Goal: Task Accomplishment & Management: Use online tool/utility

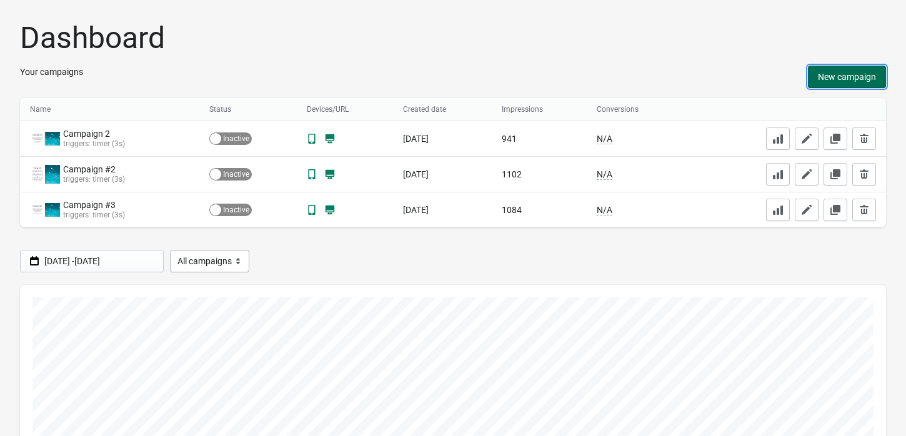
click at [837, 81] on span "New campaign" at bounding box center [847, 77] width 58 height 10
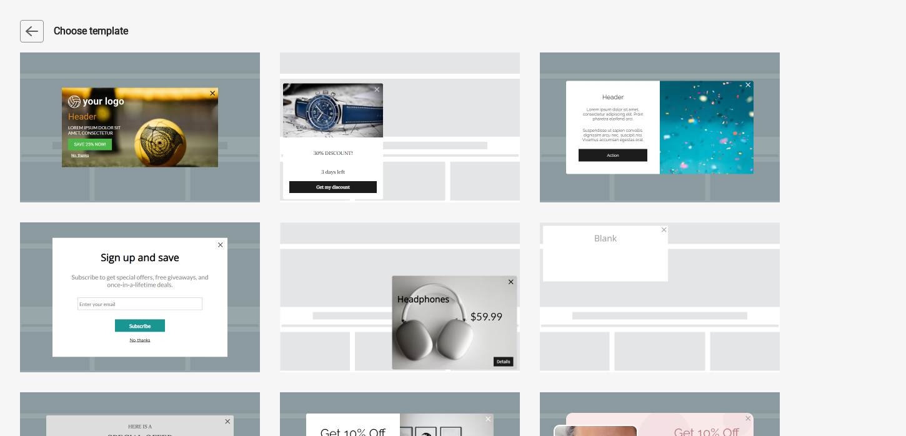
click at [678, 121] on div at bounding box center [660, 127] width 240 height 150
select select "center"
select select "dark"
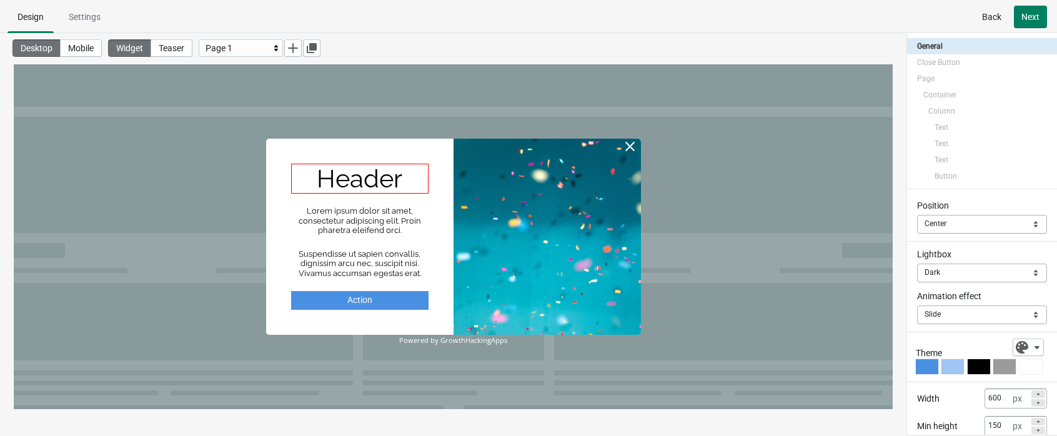
click at [356, 172] on div "Header" at bounding box center [359, 179] width 137 height 30
select select "both"
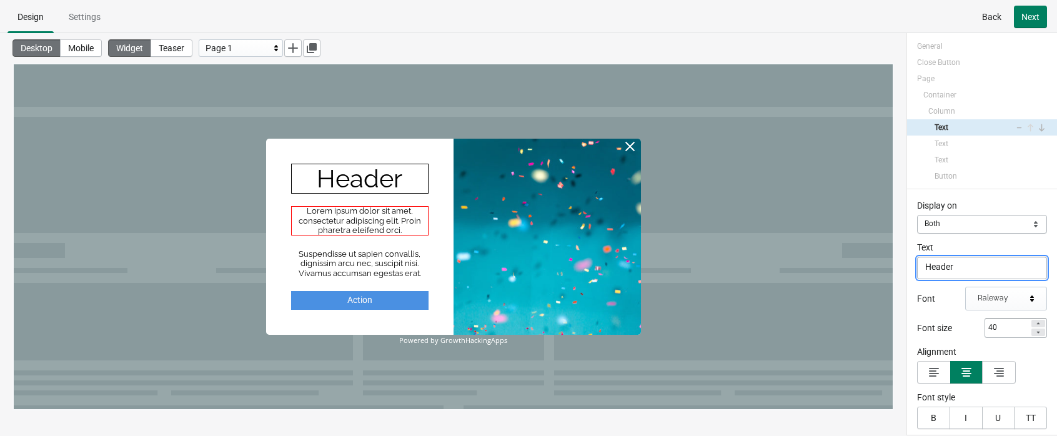
click at [351, 219] on div "Lorem ipsum dolor sit amet, consectetur adipiscing elit. Proin pharetra eleifen…" at bounding box center [359, 220] width 137 height 29
select select "both"
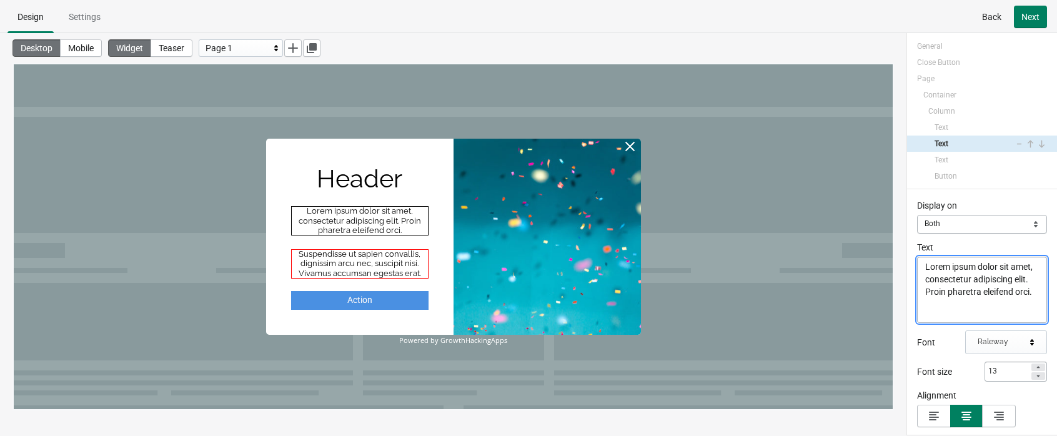
click at [350, 250] on div "Suspendisse ut sapien convallis, dignissim arcu nec, suscipit nisi. Vivamus acc…" at bounding box center [359, 263] width 137 height 29
select select "both"
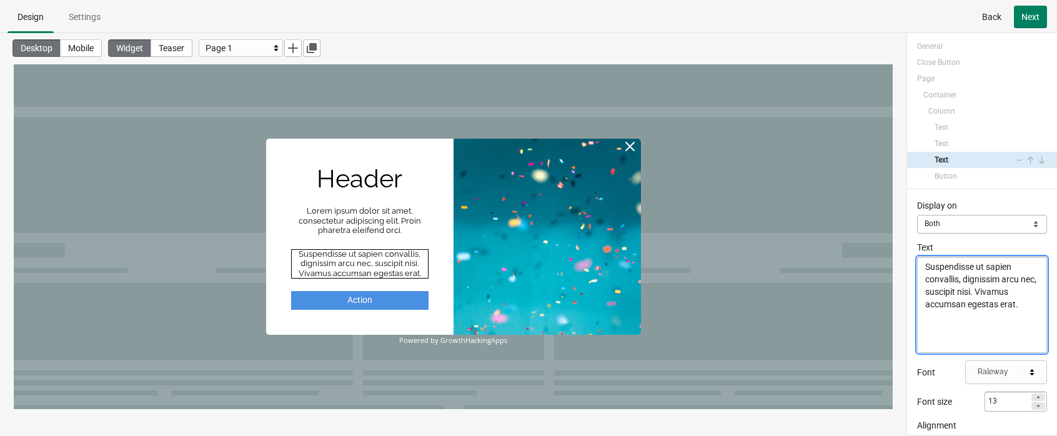
drag, startPoint x: 1029, startPoint y: 306, endPoint x: 919, endPoint y: 258, distance: 120.1
click at [916, 258] on textarea "Suspendisse ut sapien convallis, dignissim arcu nec, suscipit nisi. Vivamus acc…" at bounding box center [982, 305] width 130 height 96
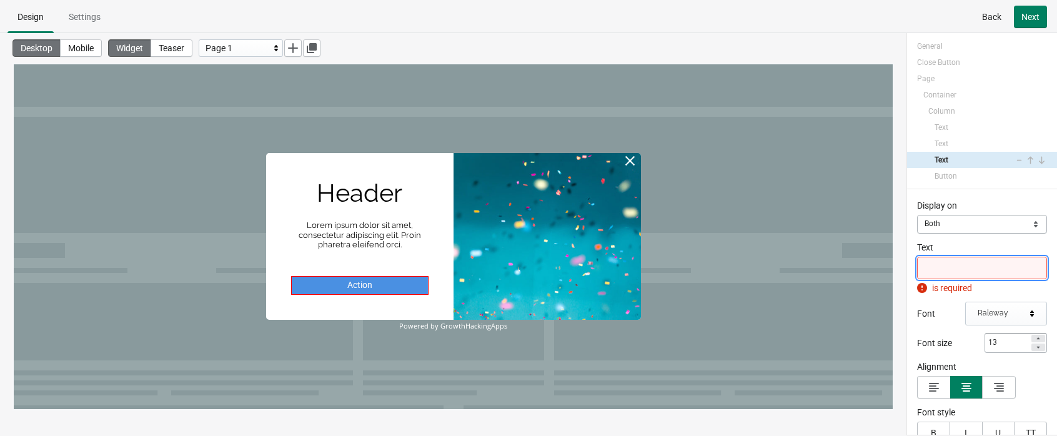
click at [399, 278] on div "Action" at bounding box center [359, 285] width 137 height 19
click at [416, 286] on div "Action" at bounding box center [359, 285] width 137 height 19
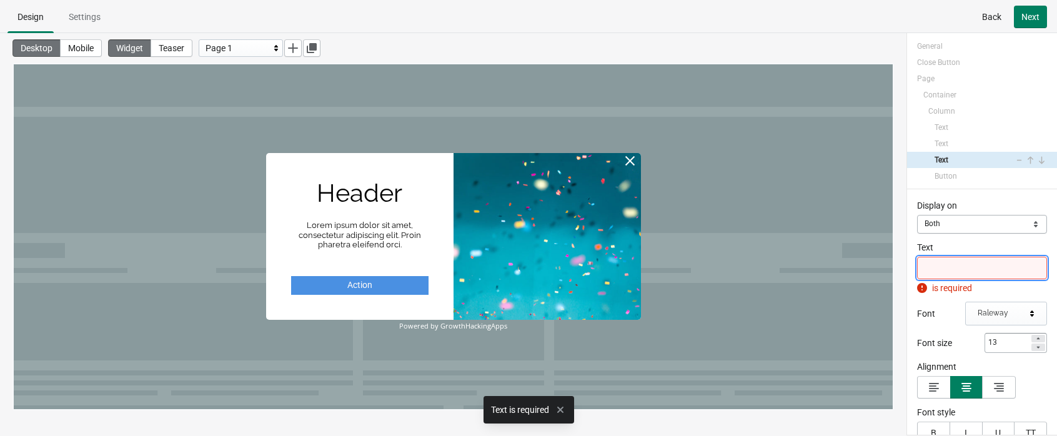
click at [916, 266] on textarea "Text" at bounding box center [982, 268] width 130 height 22
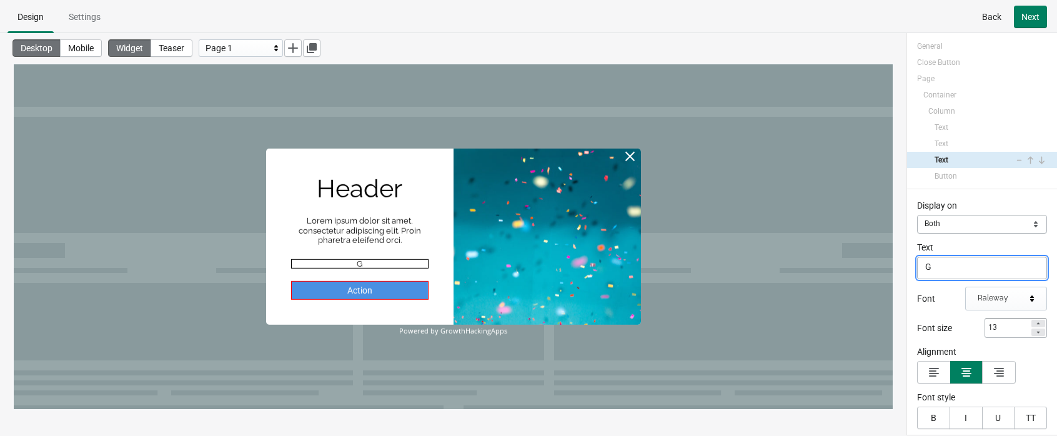
type textarea "G"
click at [381, 287] on div "Action" at bounding box center [359, 290] width 137 height 19
select select "both"
select select "open"
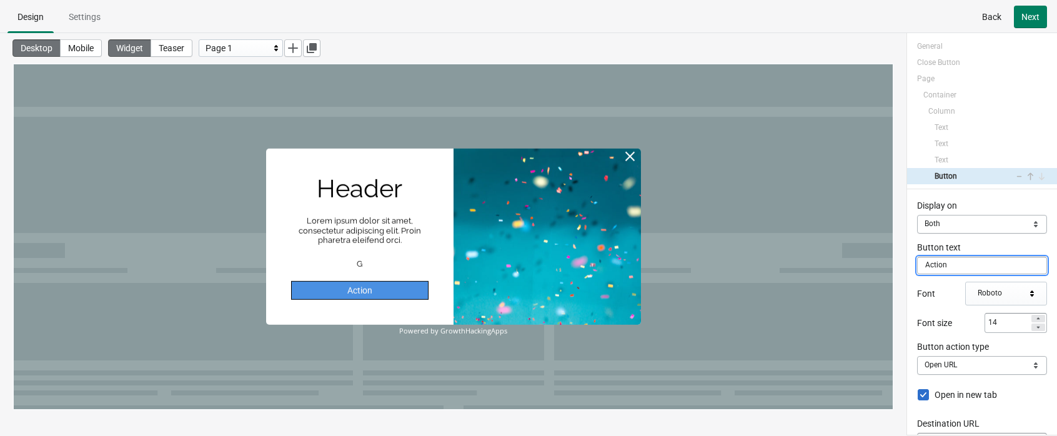
drag, startPoint x: 963, startPoint y: 327, endPoint x: 874, endPoint y: 263, distance: 109.6
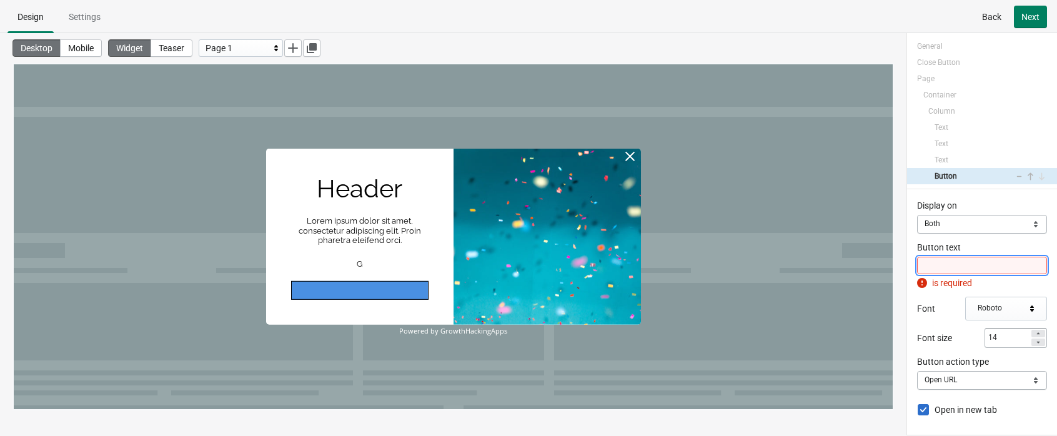
click at [916, 262] on input "Button text" at bounding box center [982, 265] width 130 height 17
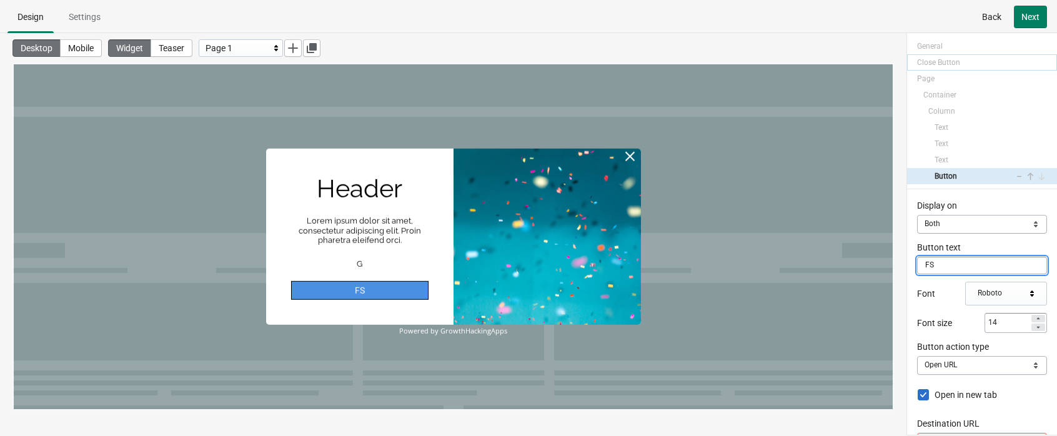
type input "FS"
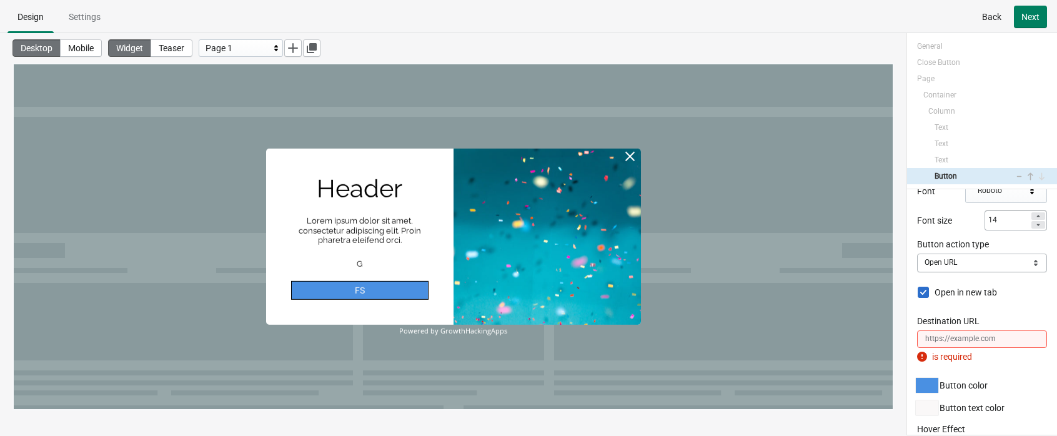
scroll to position [97, 0]
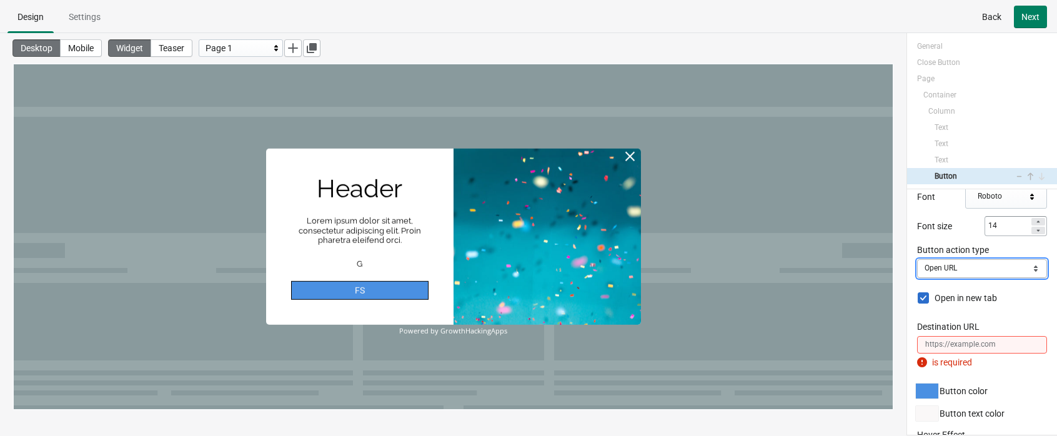
click at [916, 266] on select "Close Popup Open URL Switch page Apply discount code" at bounding box center [982, 268] width 130 height 19
select select "close"
click at [916, 259] on select "Close Popup Open URL Switch page Apply discount code" at bounding box center [982, 268] width 130 height 19
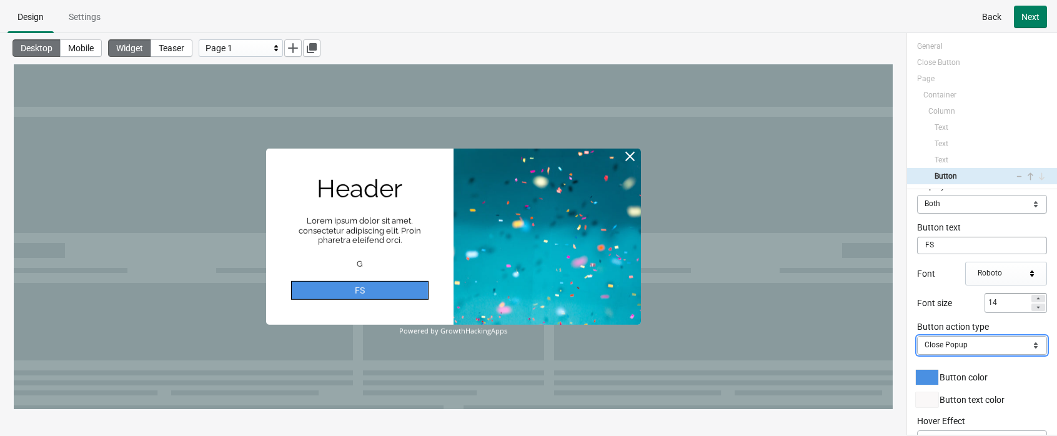
scroll to position [0, 0]
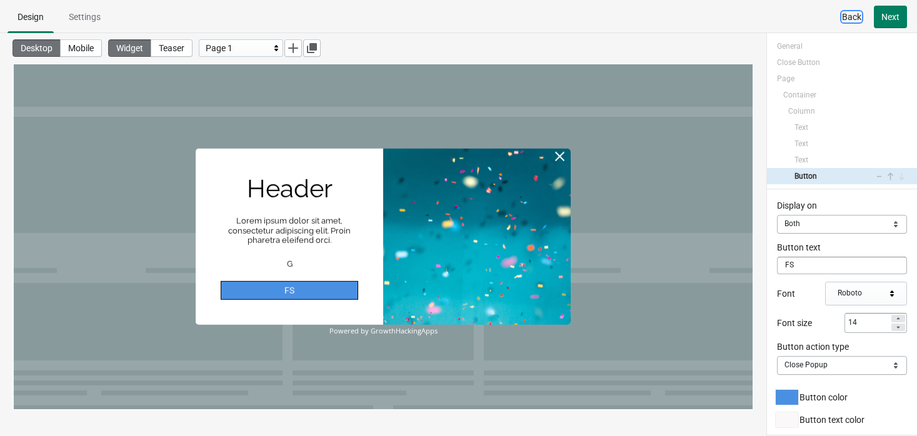
click at [852, 12] on span "Back" at bounding box center [851, 17] width 19 height 10
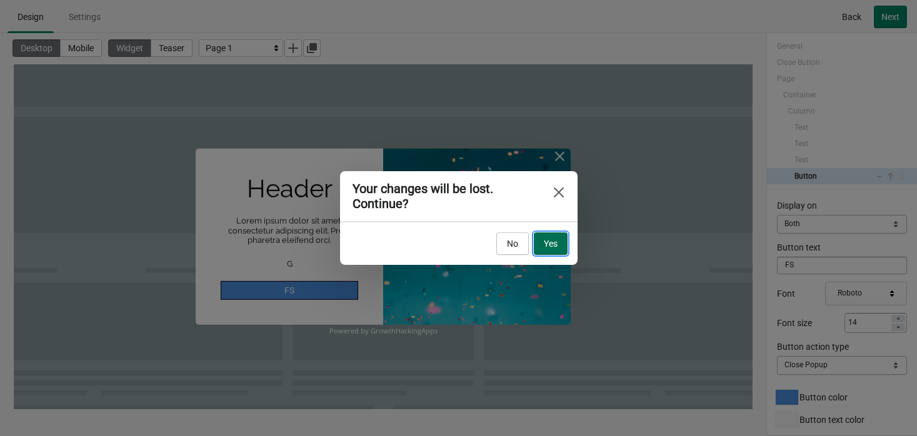
click at [557, 241] on button "Yes" at bounding box center [551, 243] width 34 height 22
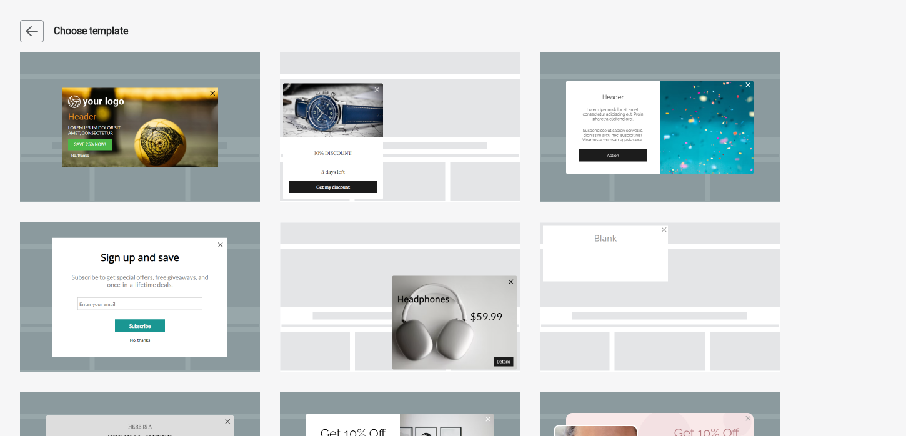
click at [655, 112] on div at bounding box center [660, 127] width 240 height 150
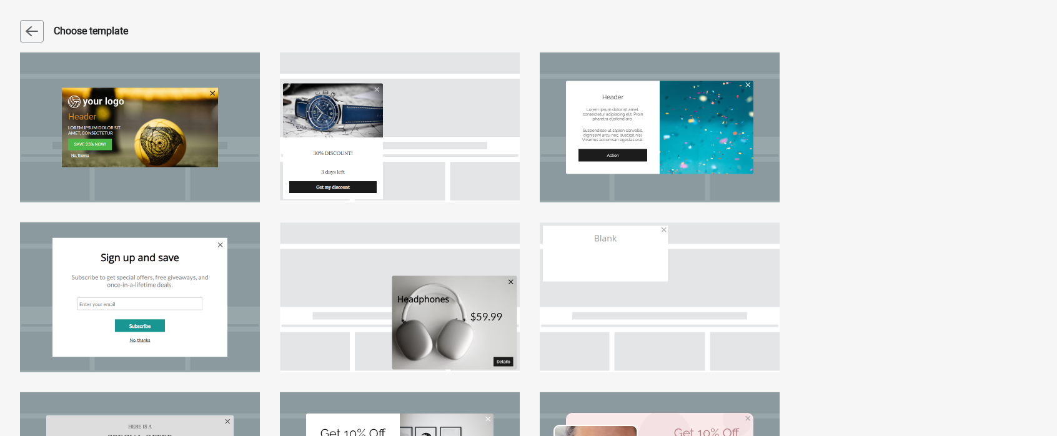
select select "center"
select select "dark"
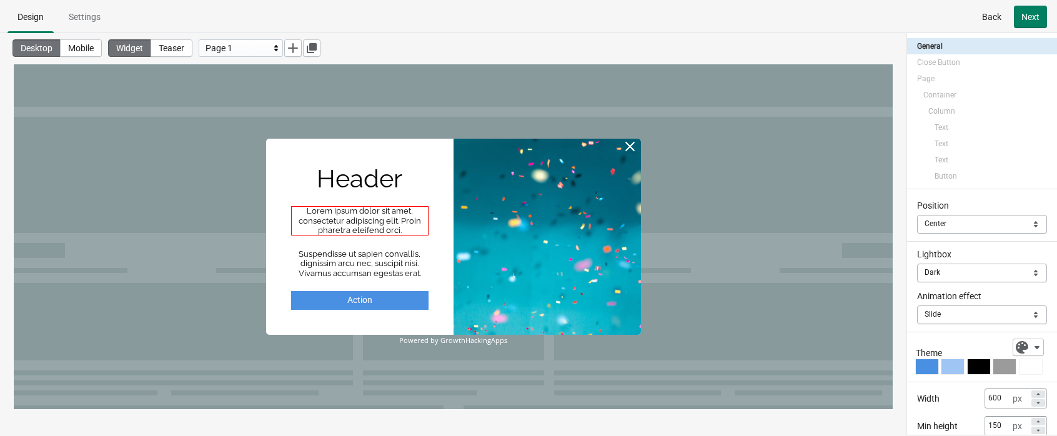
click at [359, 217] on div "Lorem ipsum dolor sit amet, consectetur adipiscing elit. Proin pharetra eleifen…" at bounding box center [359, 220] width 137 height 29
select select "both"
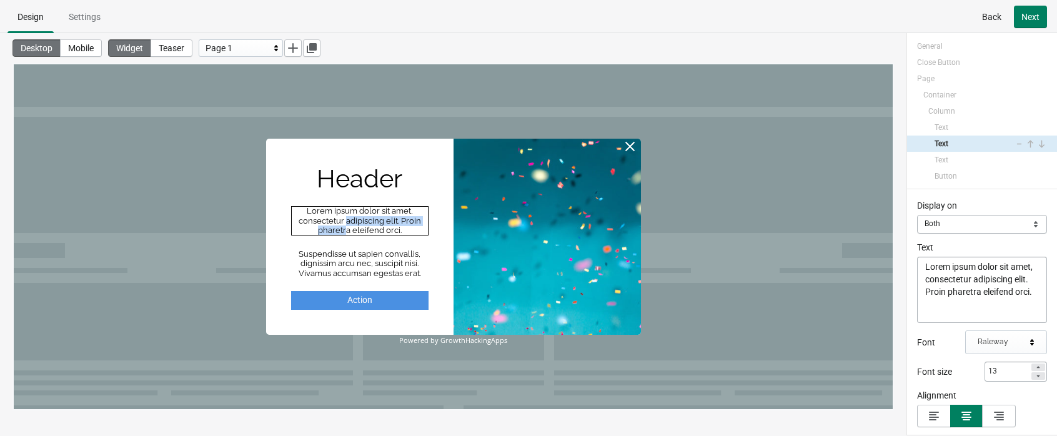
drag, startPoint x: 358, startPoint y: 217, endPoint x: 353, endPoint y: 223, distance: 7.5
click at [347, 226] on div "Lorem ipsum dolor sit amet, consectetur adipiscing elit. Proin pharetra eleifen…" at bounding box center [359, 220] width 137 height 29
drag, startPoint x: 405, startPoint y: 230, endPoint x: 304, endPoint y: 209, distance: 103.5
click at [304, 209] on div "Lorem ipsum dolor sit amet, consectetur adipiscing elit. Proin pharetra eleifen…" at bounding box center [359, 220] width 137 height 29
drag, startPoint x: 314, startPoint y: 209, endPoint x: 305, endPoint y: 215, distance: 11.3
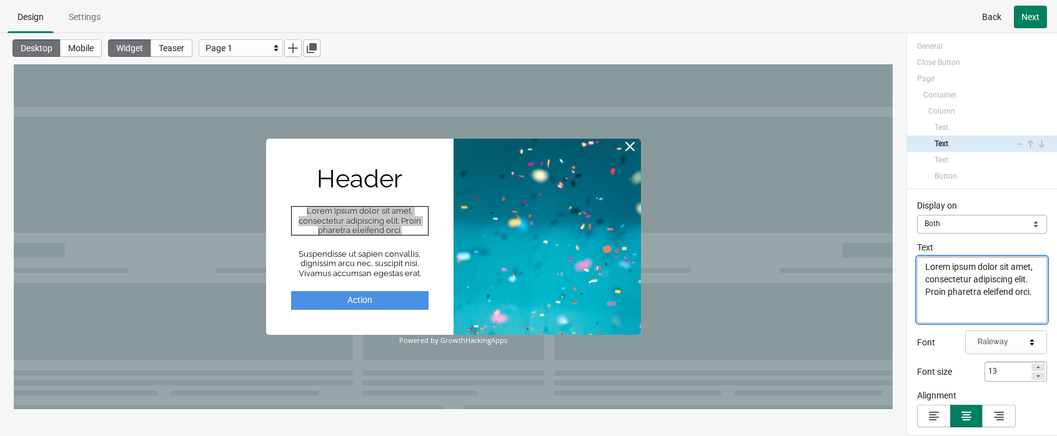
drag, startPoint x: 356, startPoint y: 153, endPoint x: 1007, endPoint y: 299, distance: 667.4
click at [916, 299] on textarea "Lorem ipsum dolor sit amet, consectetur adipiscing elit. Proin pharetra eleifen…" at bounding box center [982, 290] width 130 height 66
drag, startPoint x: 1032, startPoint y: 292, endPoint x: 937, endPoint y: 266, distance: 99.0
click at [916, 257] on textarea "Lorem ipsum dolor sit amet, consectetur adipiscing elit. Proin pharetra eleifen…" at bounding box center [982, 290] width 130 height 66
paste textarea "Fiindcă în weekend vom fi la Târg de Frumos #deToamnă, comenzile primite în sho…"
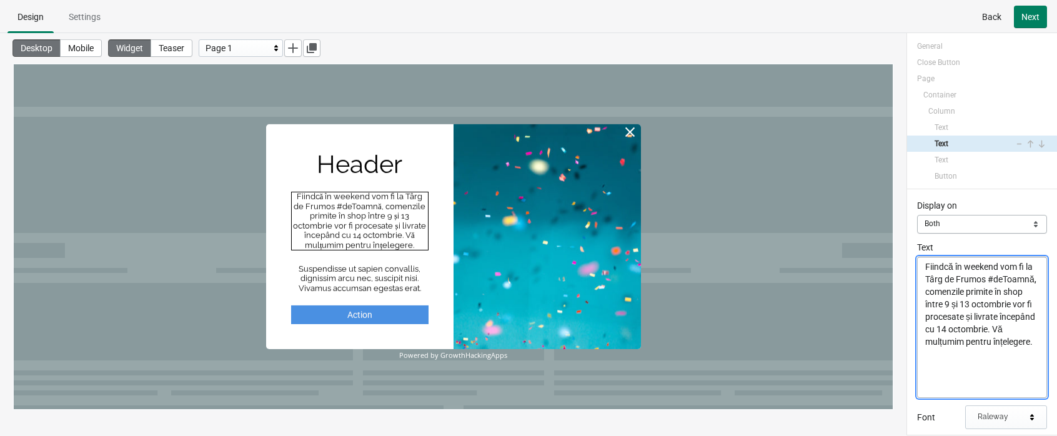
click at [836, 281] on div at bounding box center [453, 236] width 879 height 345
drag, startPoint x: 974, startPoint y: 357, endPoint x: 920, endPoint y: 341, distance: 56.0
click at [916, 341] on textarea "Fiindcă în weekend vom fi la Târg de Frumos #deToamnă, comenzile primite în sho…" at bounding box center [982, 327] width 130 height 141
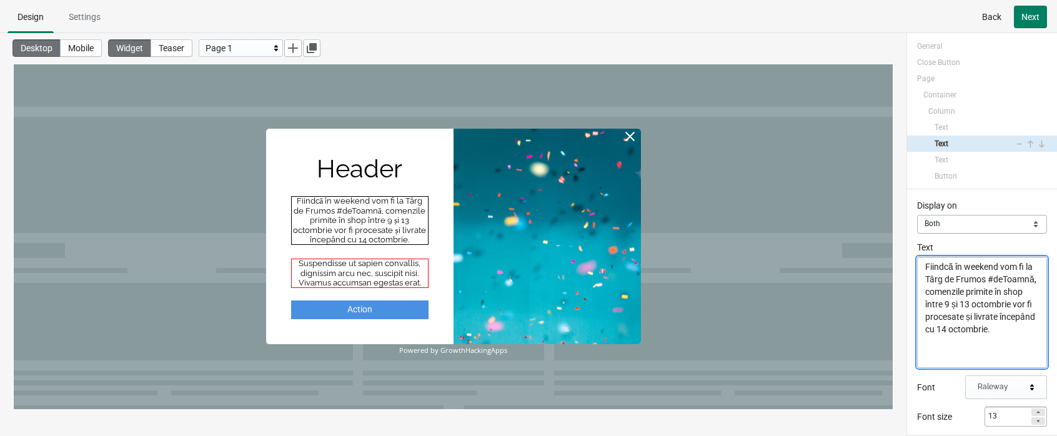
type textarea "Fiindcă în weekend vom fi la Târg de Frumos #deToamnă, comenzile primite în sho…"
click at [376, 279] on div "Suspendisse ut sapien convallis, dignissim arcu nec, suscipit nisi. Vivamus acc…" at bounding box center [359, 273] width 137 height 29
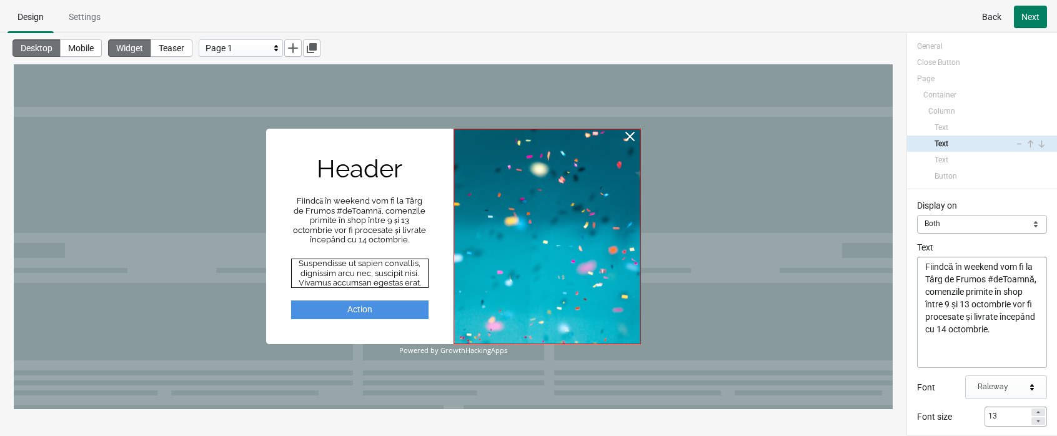
select select "both"
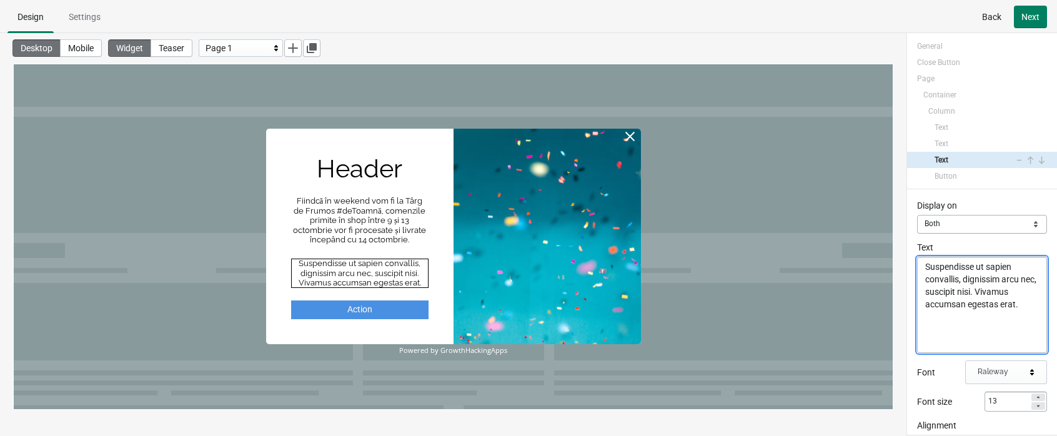
drag, startPoint x: 1013, startPoint y: 306, endPoint x: 925, endPoint y: 262, distance: 98.7
click at [916, 262] on textarea "Suspendisse ut sapien convallis, dignissim arcu nec, suscipit nisi. Vivamus acc…" at bounding box center [982, 305] width 130 height 96
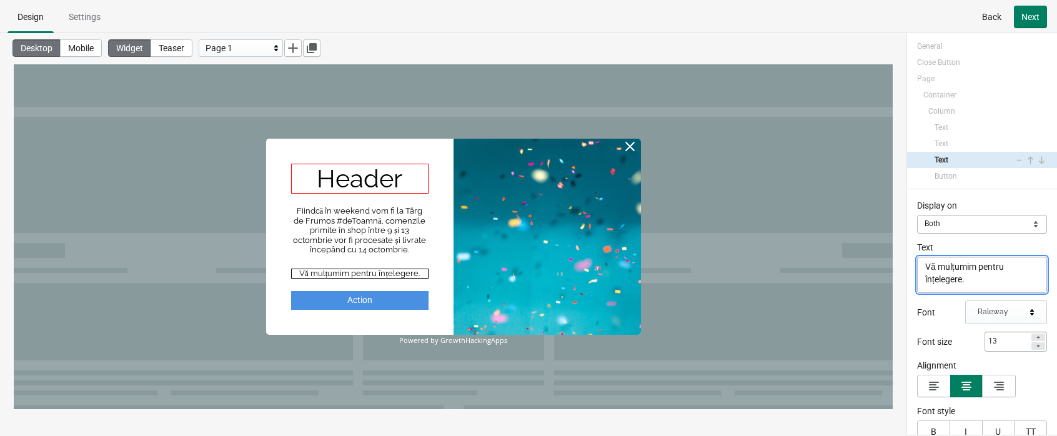
type textarea "Vă mulțumim pentru înțelegere."
click at [398, 177] on div "Header" at bounding box center [359, 179] width 137 height 30
select select "both"
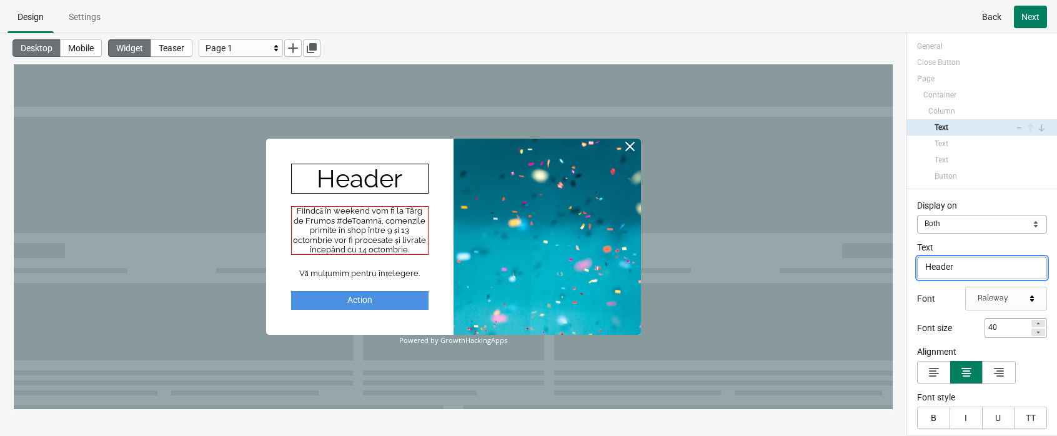
click at [310, 236] on div "Fiindcă în weekend vom fi la Târg de Frumos #deToamnă, comenzile primite în sho…" at bounding box center [359, 230] width 137 height 49
select select "both"
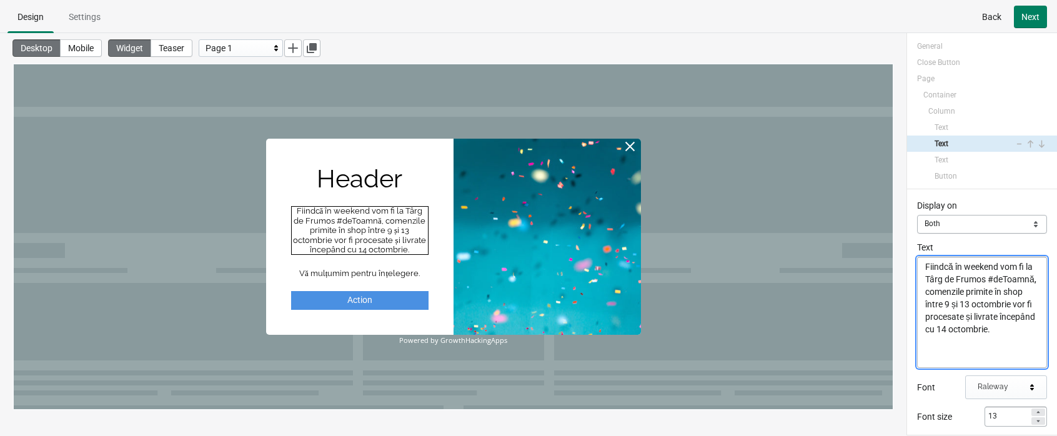
drag, startPoint x: 926, startPoint y: 277, endPoint x: 1030, endPoint y: 278, distance: 104.4
click at [916, 278] on textarea "Fiindcă în weekend vom fi la Târg de Frumos #deToamnă, comenzile primite în sho…" at bounding box center [982, 312] width 130 height 111
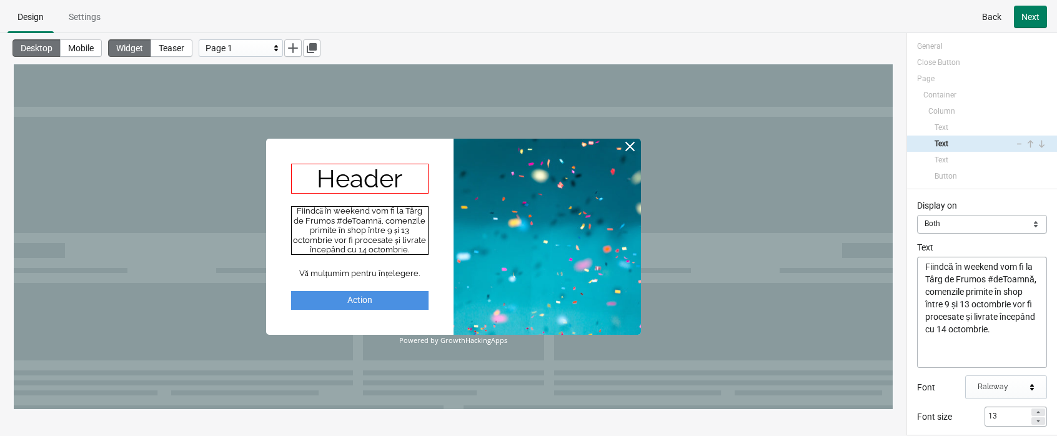
click at [352, 179] on div "Header" at bounding box center [359, 179] width 137 height 30
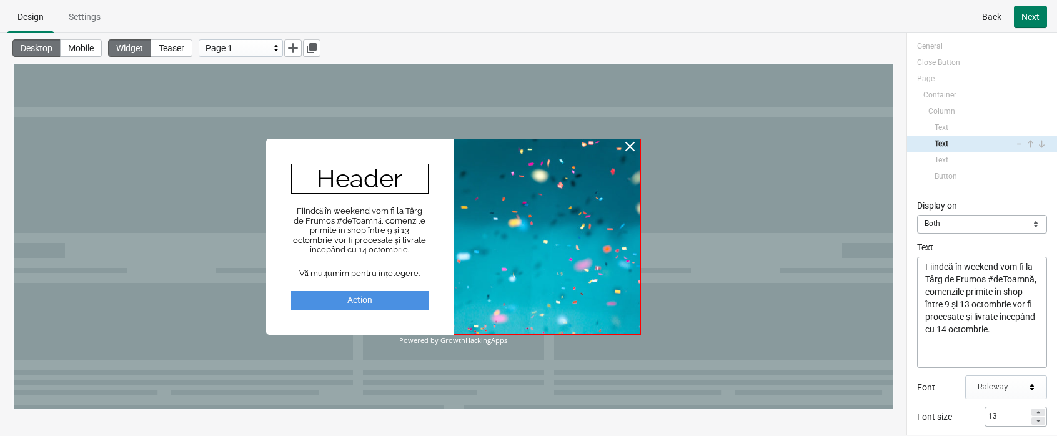
select select "both"
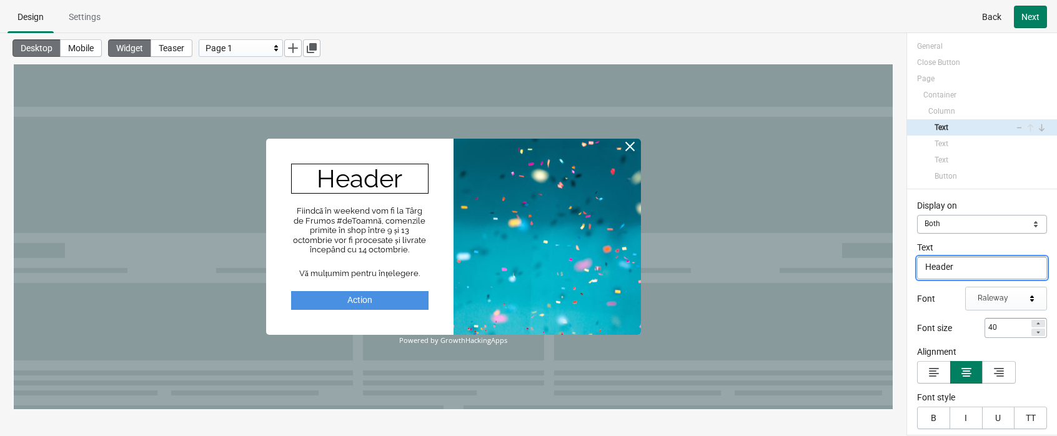
drag, startPoint x: 977, startPoint y: 331, endPoint x: 879, endPoint y: 264, distance: 118.9
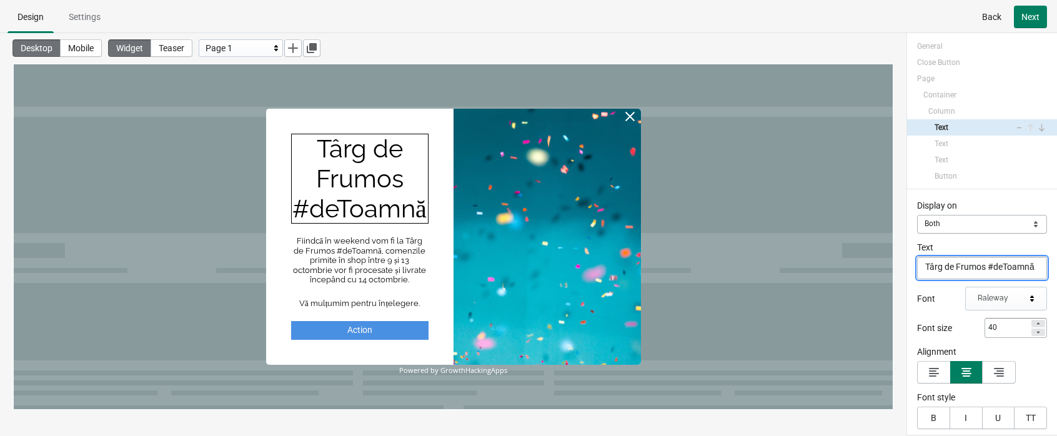
type textarea "Târg de Frumos #deToamnă"
click at [712, 168] on div at bounding box center [453, 236] width 879 height 345
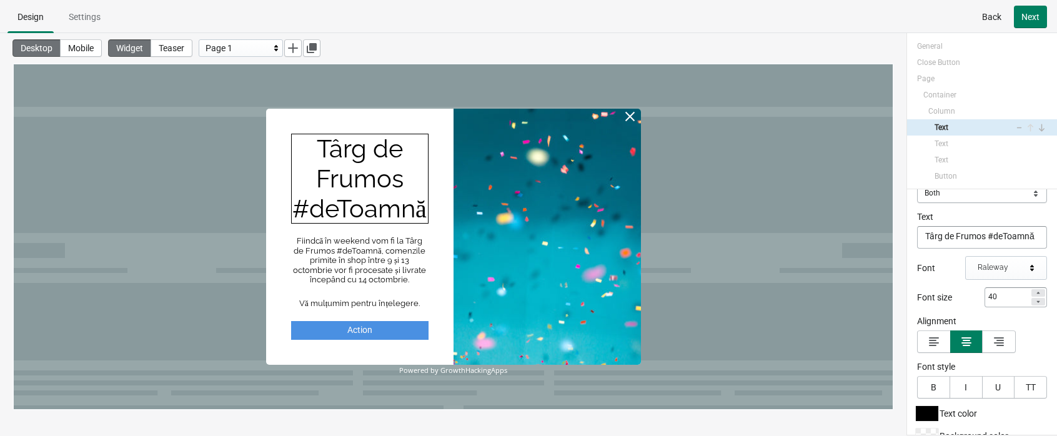
scroll to position [69, 0]
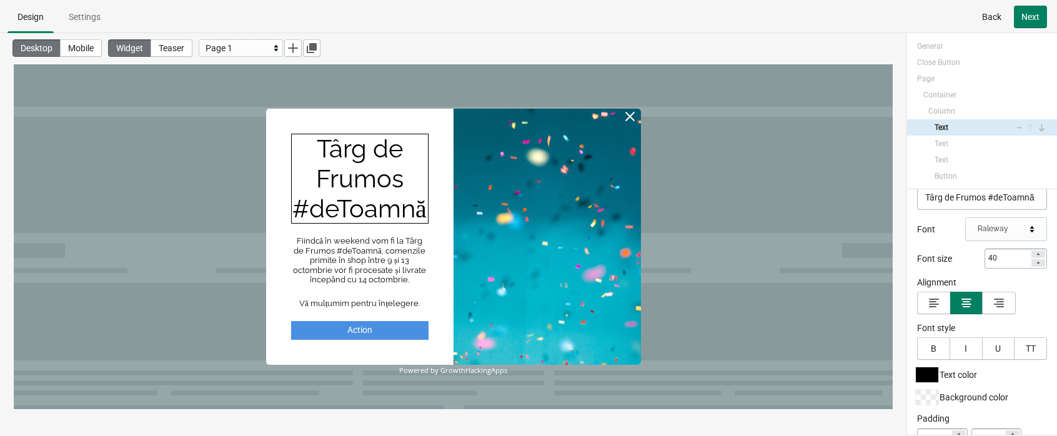
click at [916, 262] on icon at bounding box center [1038, 263] width 3 height 2
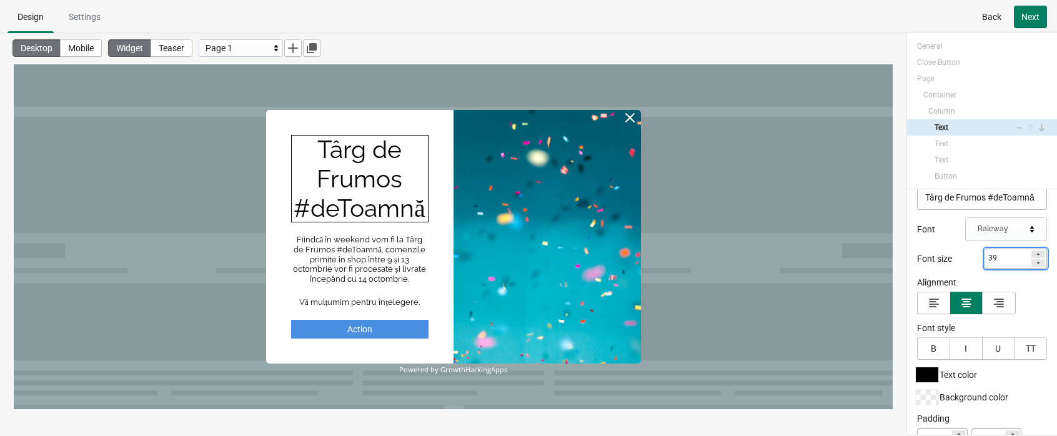
click at [916, 262] on icon at bounding box center [1038, 263] width 3 height 2
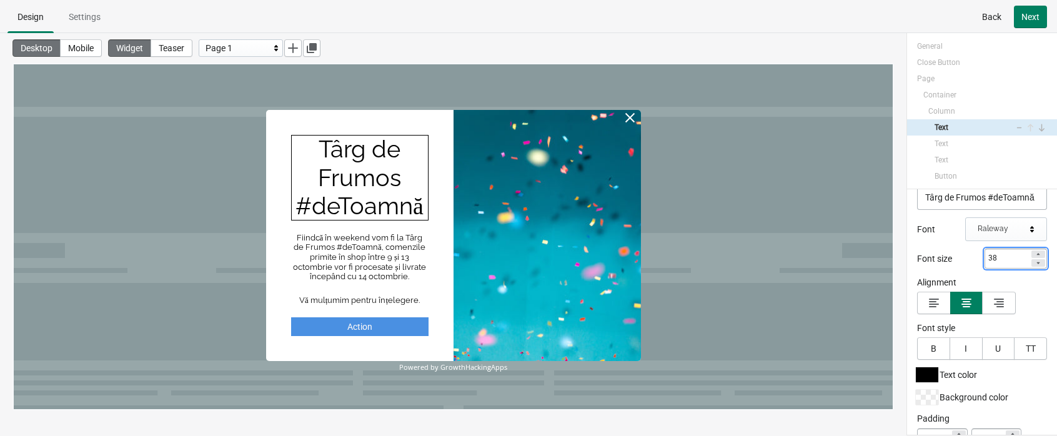
click at [916, 262] on icon at bounding box center [1038, 263] width 3 height 2
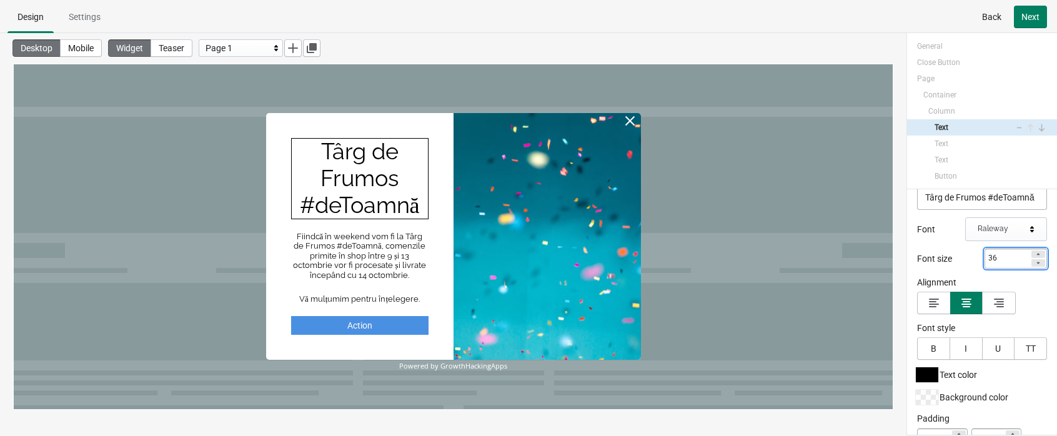
click at [916, 262] on icon at bounding box center [1038, 263] width 3 height 2
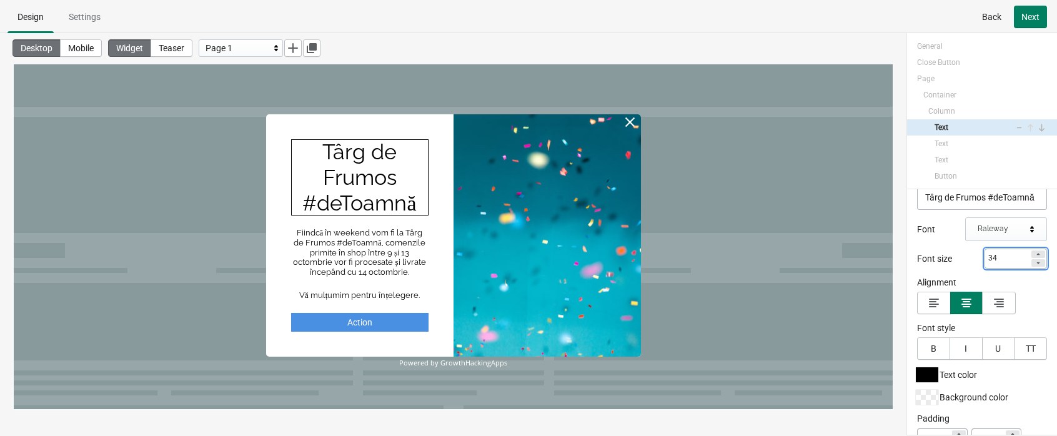
click at [916, 262] on icon at bounding box center [1038, 263] width 3 height 2
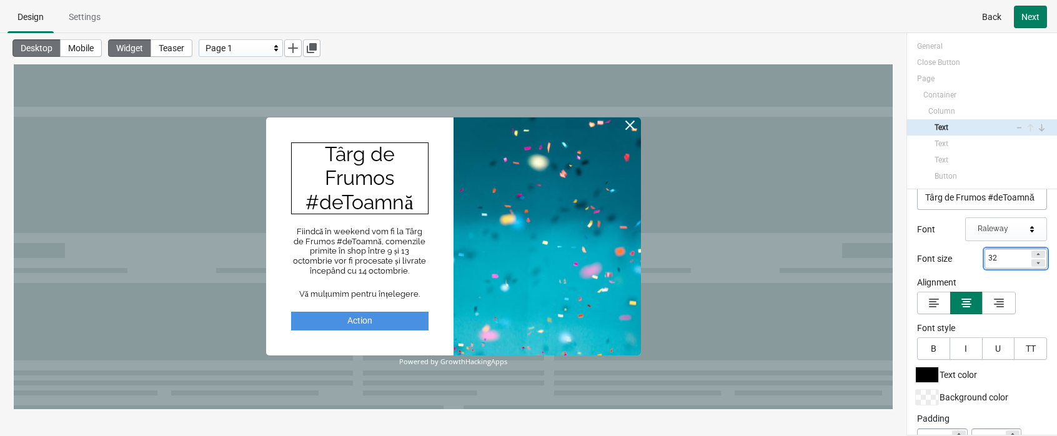
click at [916, 262] on icon at bounding box center [1038, 263] width 3 height 2
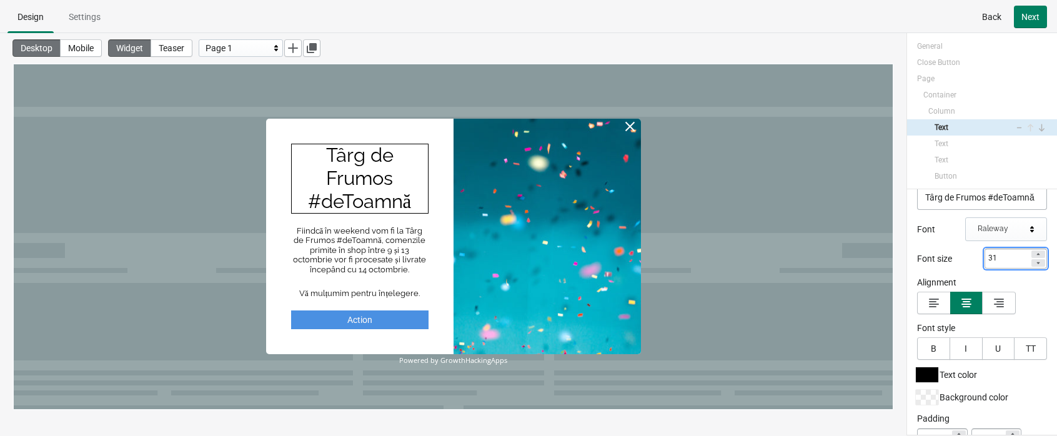
click at [916, 262] on icon at bounding box center [1038, 263] width 3 height 2
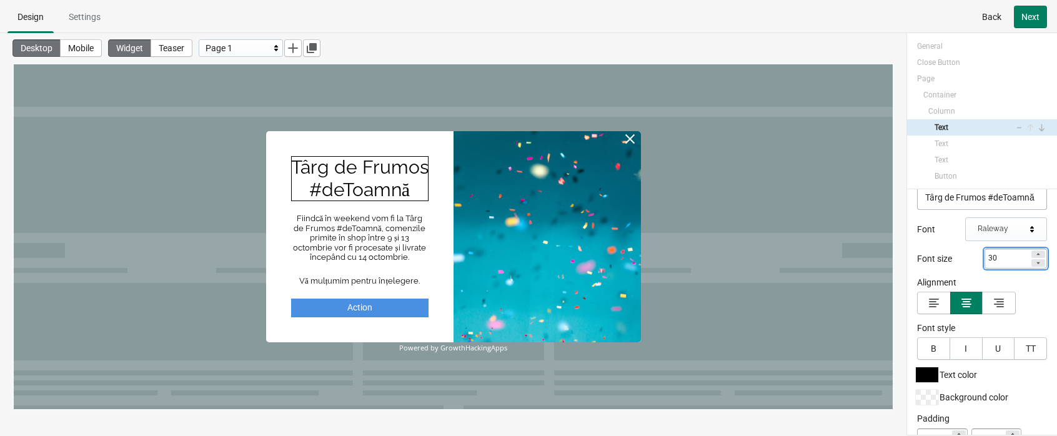
click at [916, 262] on icon at bounding box center [1038, 263] width 3 height 2
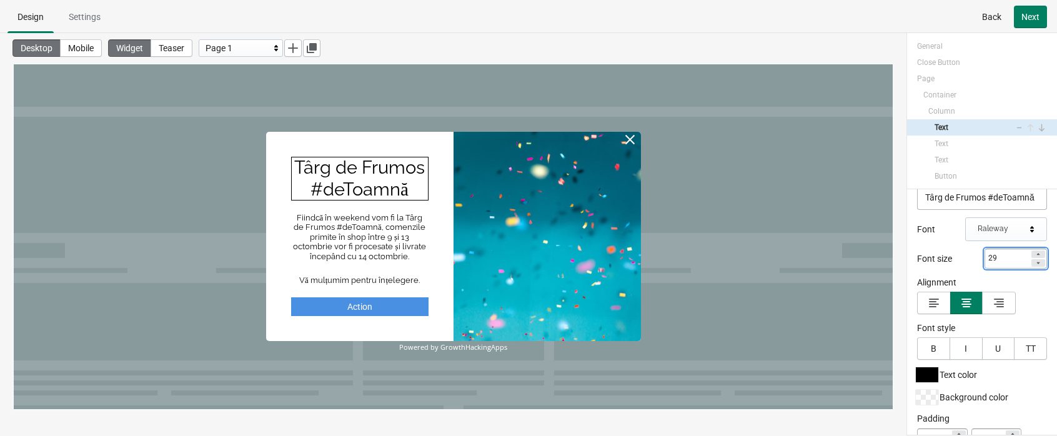
click at [916, 262] on icon at bounding box center [1038, 263] width 3 height 2
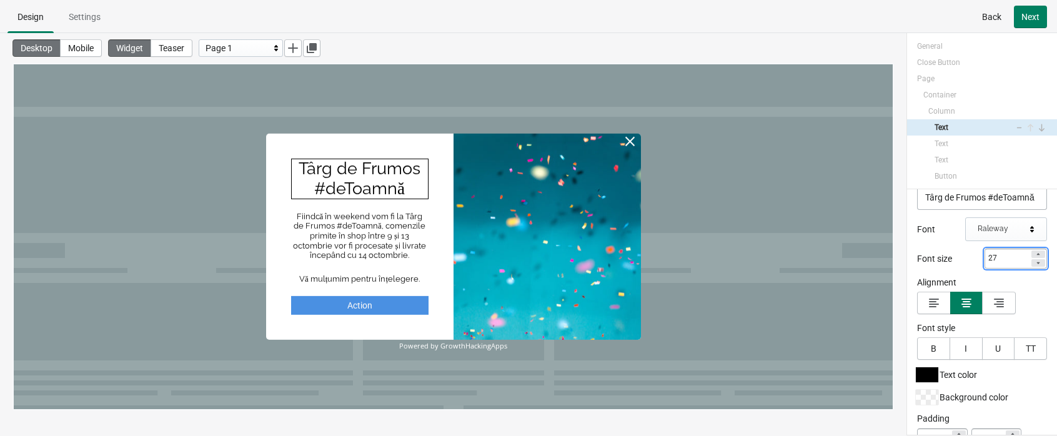
click at [916, 262] on icon at bounding box center [1038, 263] width 3 height 2
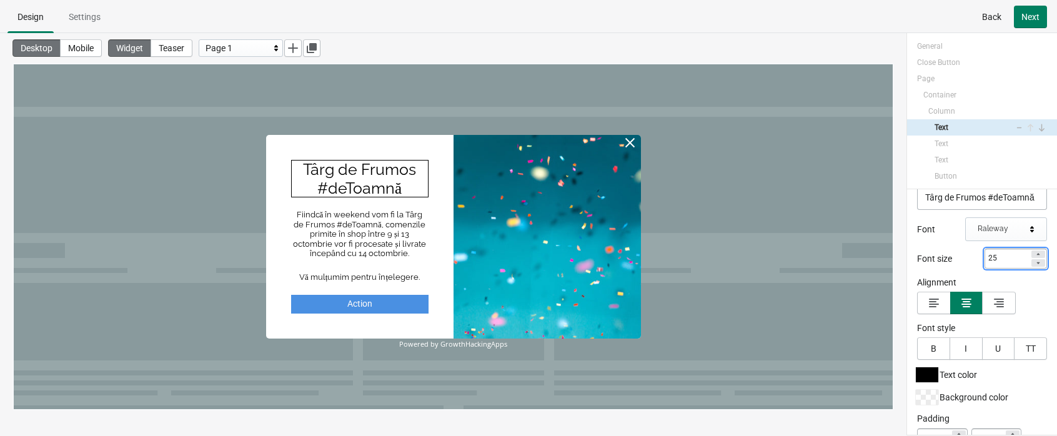
click at [916, 262] on icon at bounding box center [1038, 263] width 3 height 2
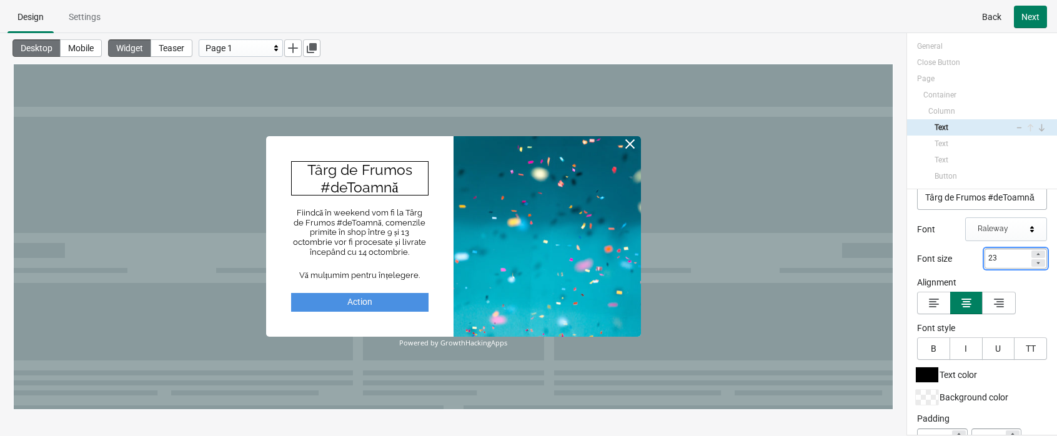
click at [916, 262] on icon at bounding box center [1038, 263] width 3 height 2
type input "22"
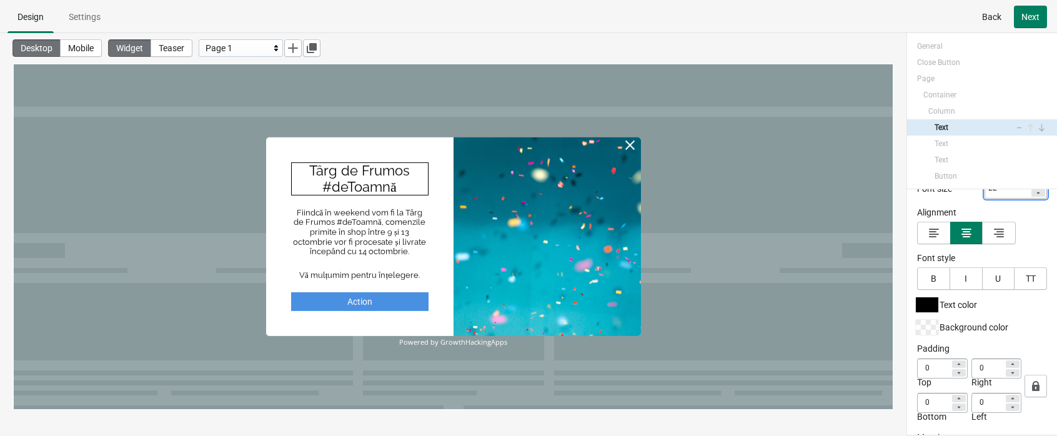
scroll to position [139, 0]
click at [375, 226] on div "Fiindcă în weekend vom fi la Târg de Frumos #deToamnă, comenzile primite în sho…" at bounding box center [359, 232] width 137 height 49
select select "both"
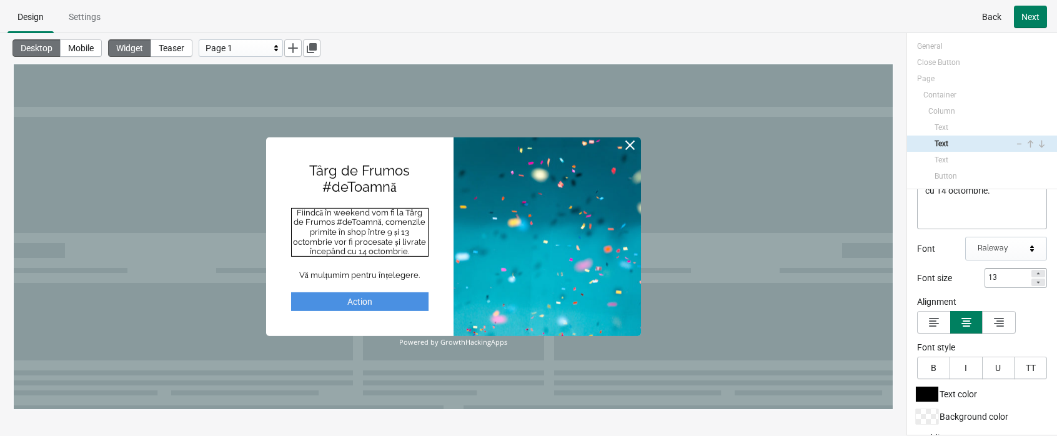
click at [836, 25] on ul "Design Settings" at bounding box center [528, 16] width 1047 height 32
click at [839, 67] on div at bounding box center [453, 236] width 879 height 345
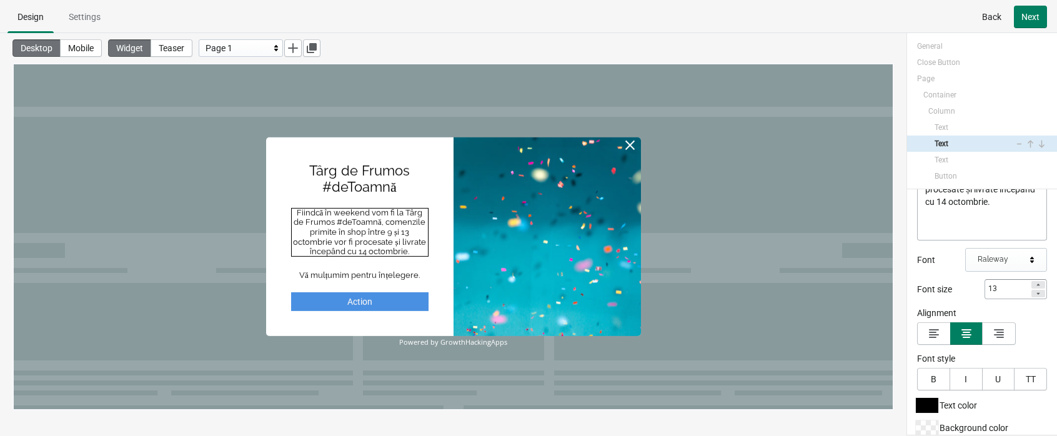
scroll to position [108, 0]
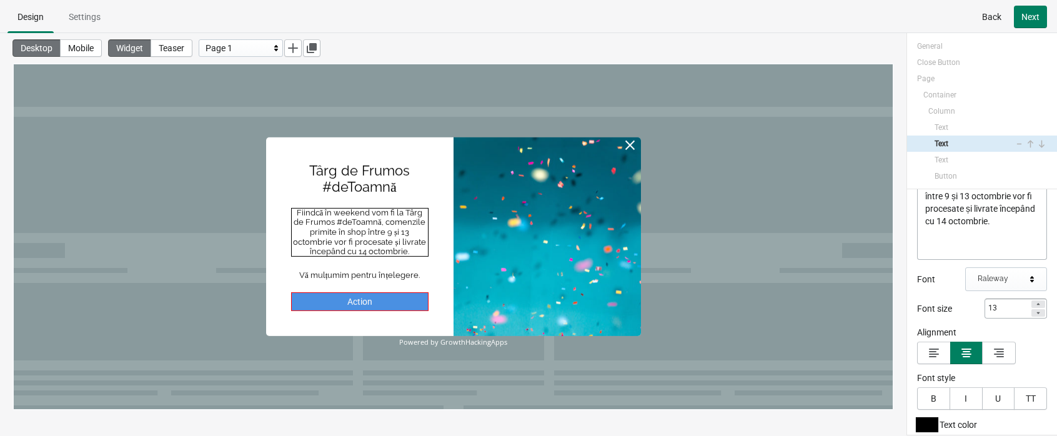
click at [387, 298] on div "Action" at bounding box center [359, 301] width 137 height 19
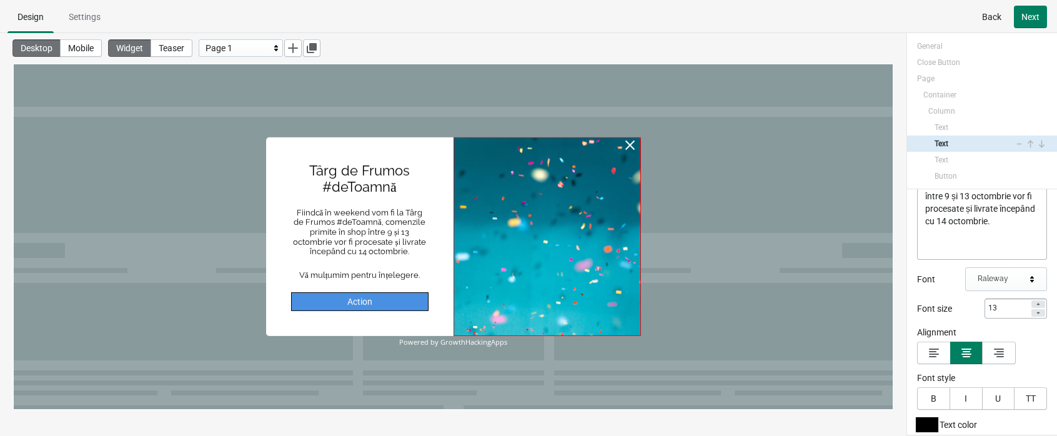
select select "both"
select select "open"
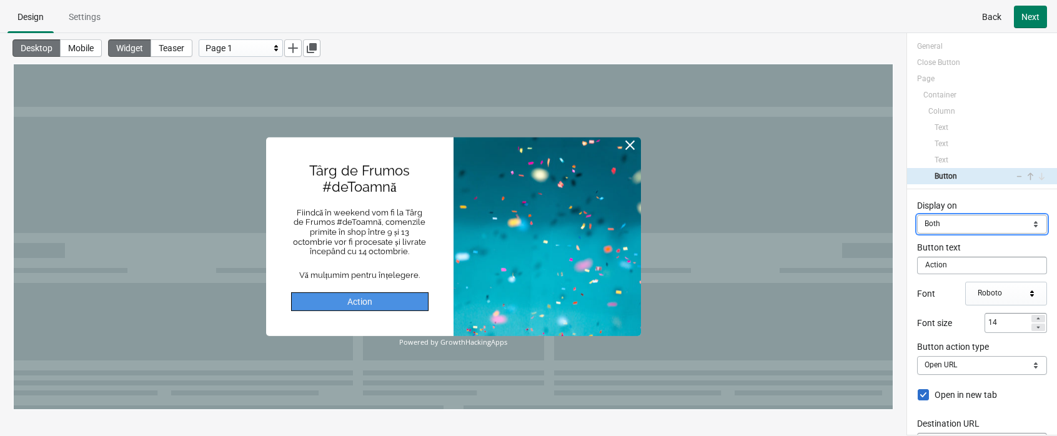
click at [916, 223] on select "Mobile Desktop Both" at bounding box center [982, 224] width 130 height 19
click at [916, 215] on select "Mobile Desktop Both" at bounding box center [982, 224] width 130 height 19
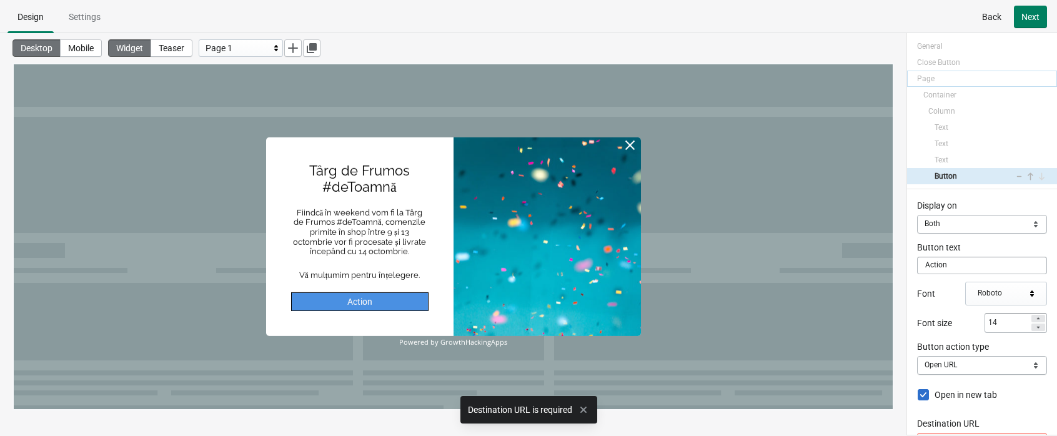
scroll to position [12, 0]
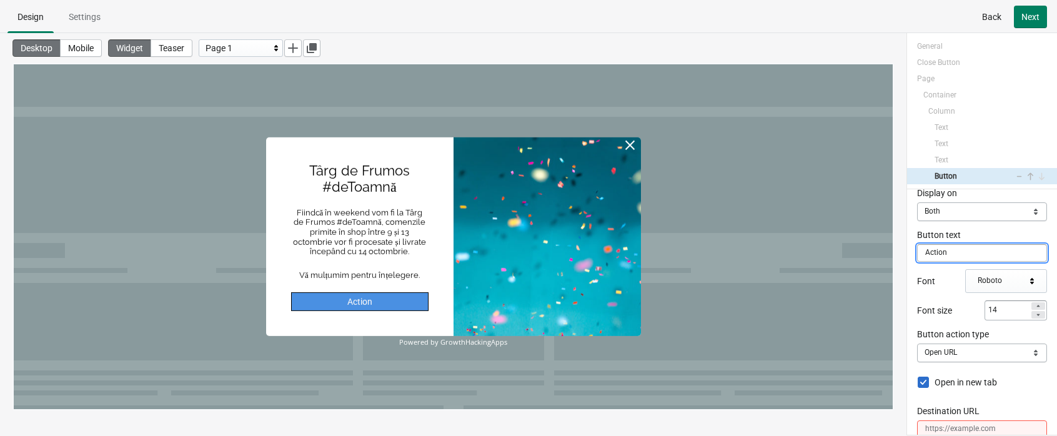
drag, startPoint x: 960, startPoint y: 254, endPoint x: 894, endPoint y: 251, distance: 66.3
click at [894, 251] on div "Târg de Frumos #deToamnă Fiindcă în weekend vom fi la Târg de Frumos #deToamnă,…" at bounding box center [528, 234] width 1057 height 402
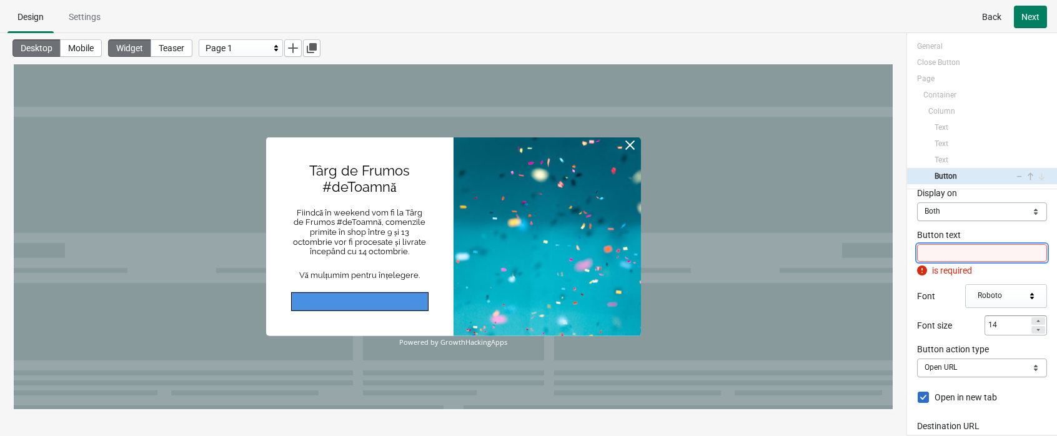
click at [916, 251] on input "Button text" at bounding box center [982, 252] width 130 height 17
click at [826, 31] on ul "Design Settings" at bounding box center [528, 16] width 1047 height 32
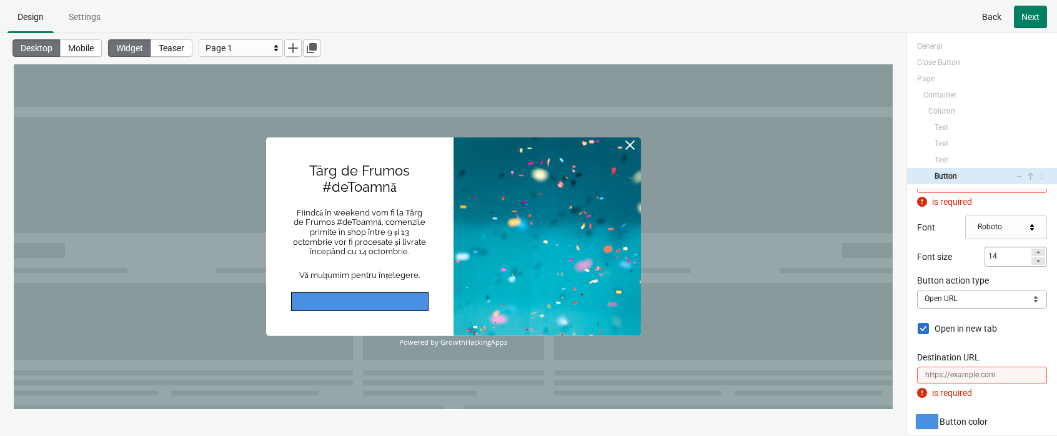
scroll to position [82, 0]
click at [916, 296] on select "Close Popup Open URL Switch page Apply discount code" at bounding box center [982, 298] width 130 height 19
select select "close"
click at [916, 289] on select "Close Popup Open URL Switch page Apply discount code" at bounding box center [982, 298] width 130 height 19
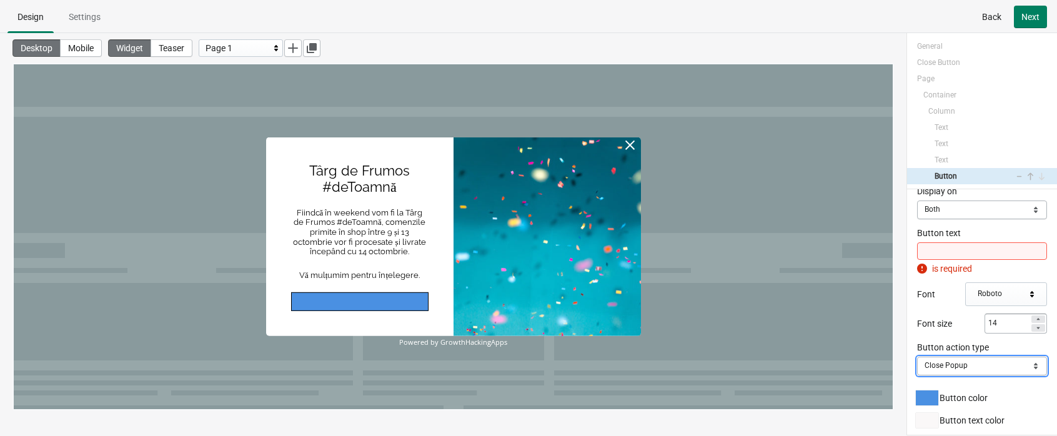
scroll to position [12, 0]
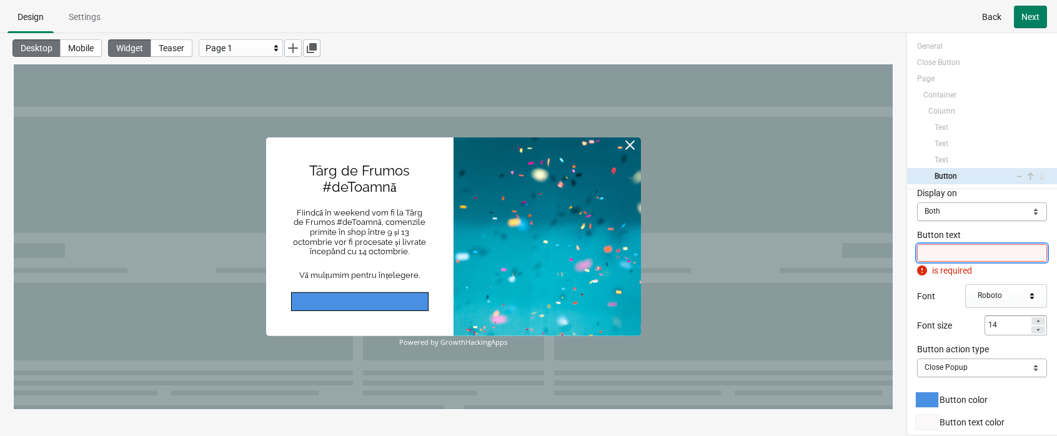
click at [916, 258] on input "Button text" at bounding box center [982, 252] width 130 height 17
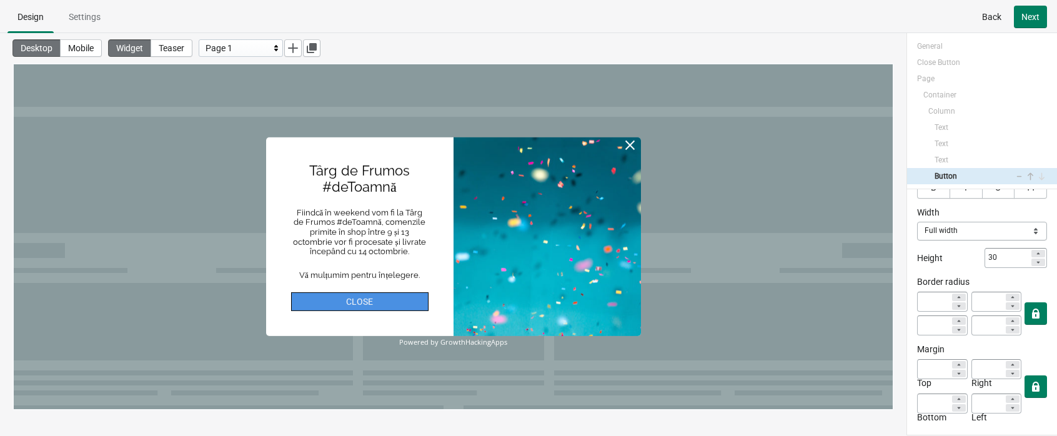
scroll to position [0, 0]
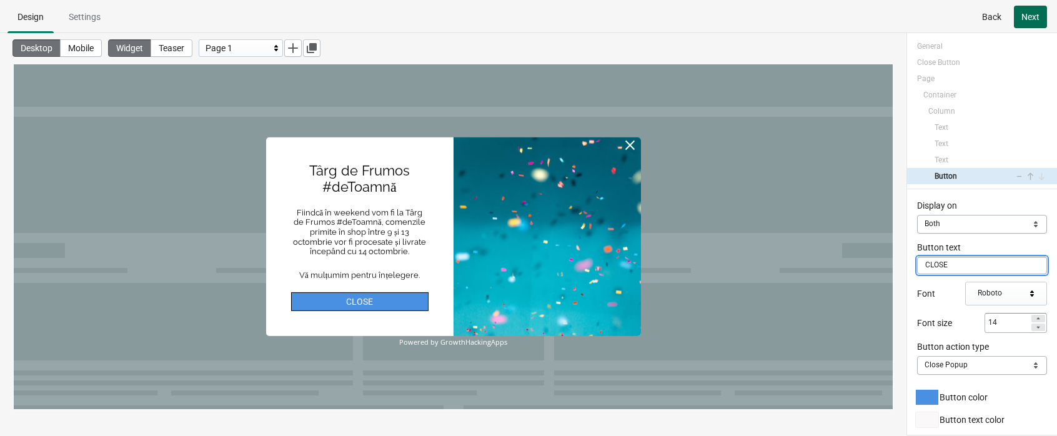
type input "CLOSE"
click at [916, 14] on span "Next" at bounding box center [1031, 17] width 18 height 10
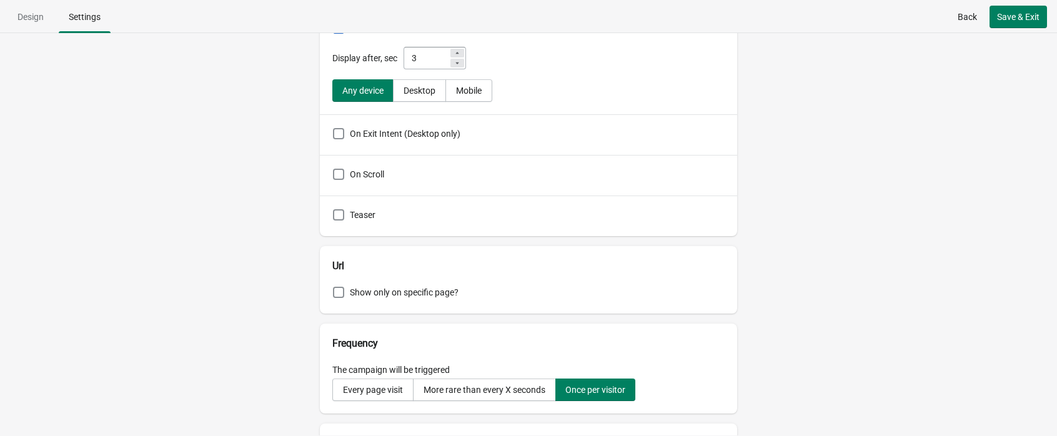
scroll to position [137, 0]
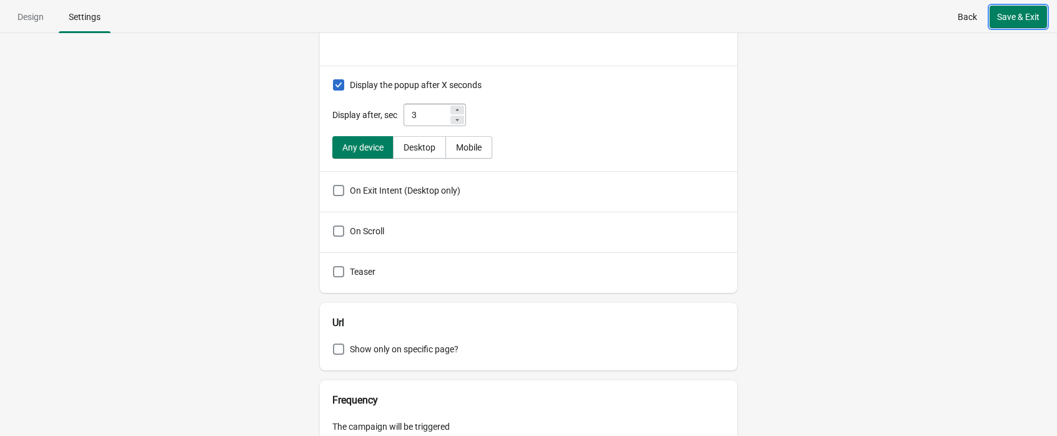
drag, startPoint x: 1030, startPoint y: 17, endPoint x: 966, endPoint y: 37, distance: 66.8
click at [916, 16] on span "Save & Exit" at bounding box center [1018, 17] width 42 height 10
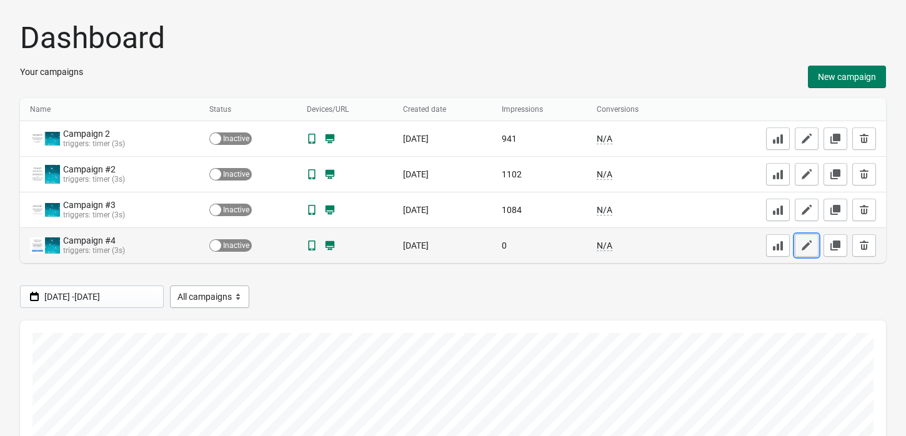
click at [807, 246] on icon "button" at bounding box center [807, 245] width 12 height 12
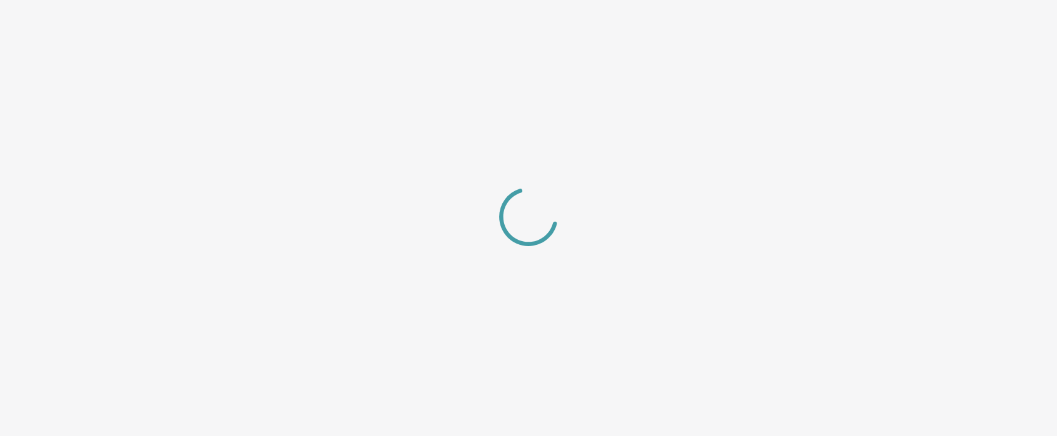
select select "center"
select select "dark"
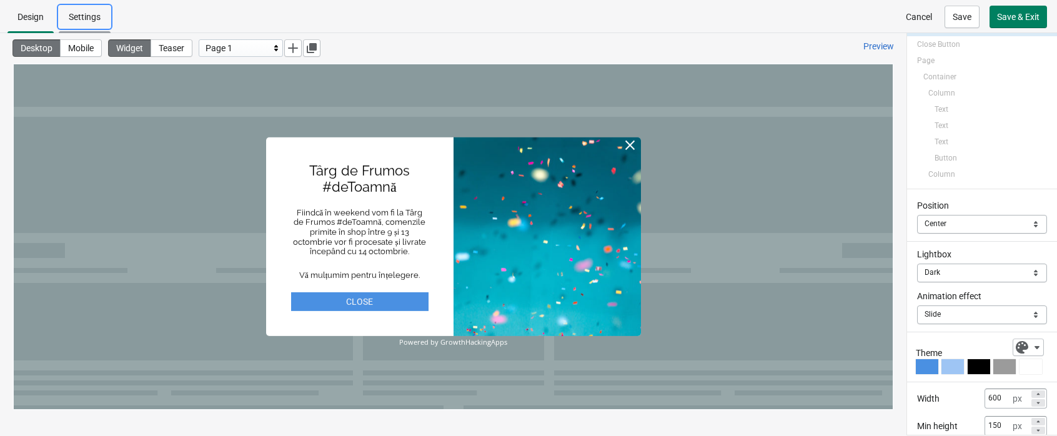
click at [89, 12] on span "Settings" at bounding box center [85, 17] width 32 height 10
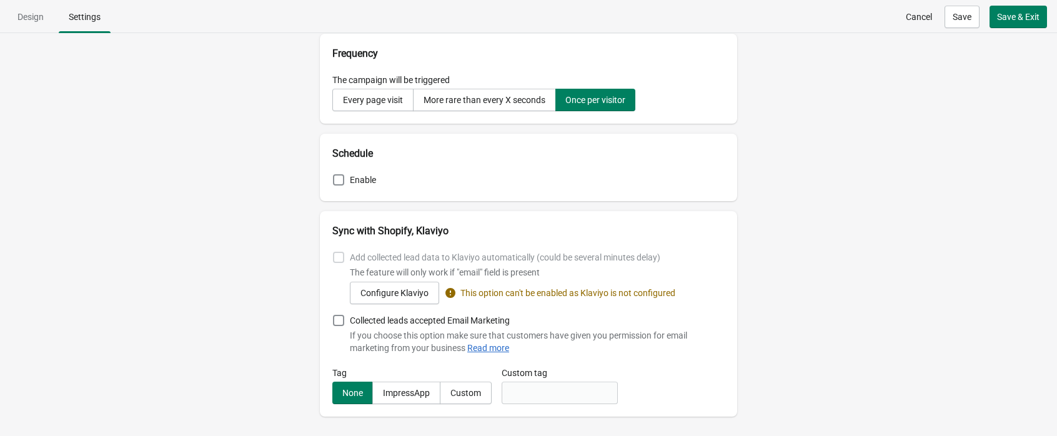
scroll to position [485, 0]
click at [362, 94] on div "Every page visit" at bounding box center [373, 99] width 60 height 10
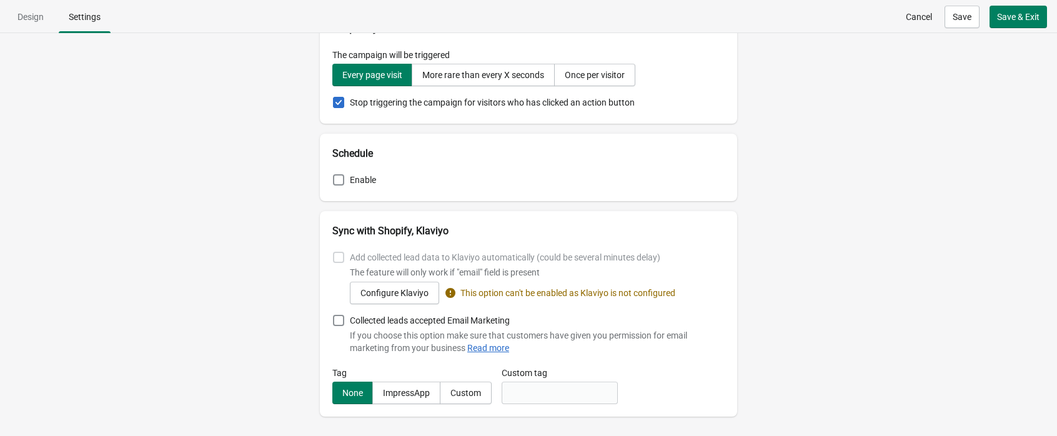
scroll to position [510, 0]
click at [333, 178] on span at bounding box center [338, 179] width 11 height 11
click at [333, 174] on input "Enable" at bounding box center [333, 174] width 1 height 1
checkbox input "true"
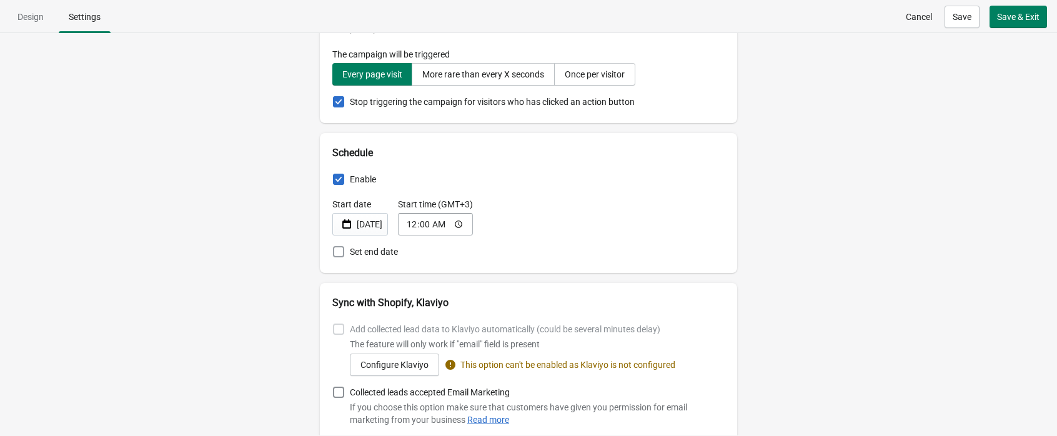
click at [333, 250] on span at bounding box center [338, 251] width 11 height 11
click at [333, 247] on input "Set end date" at bounding box center [333, 246] width 1 height 1
checkbox input "true"
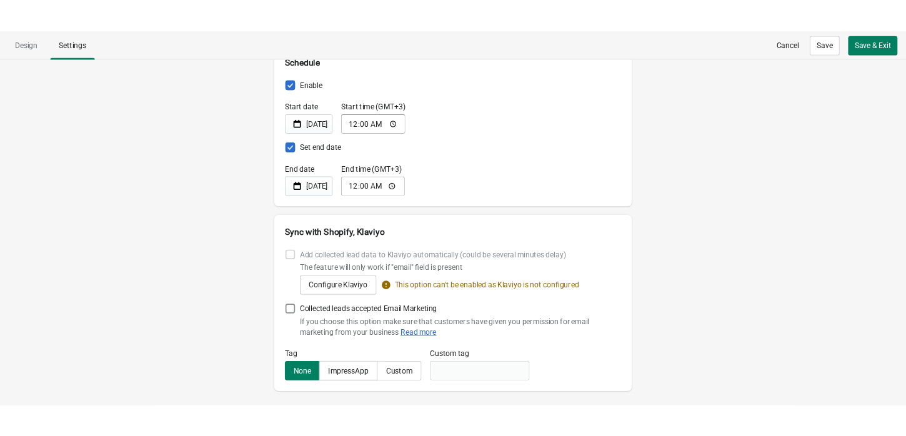
scroll to position [629, 0]
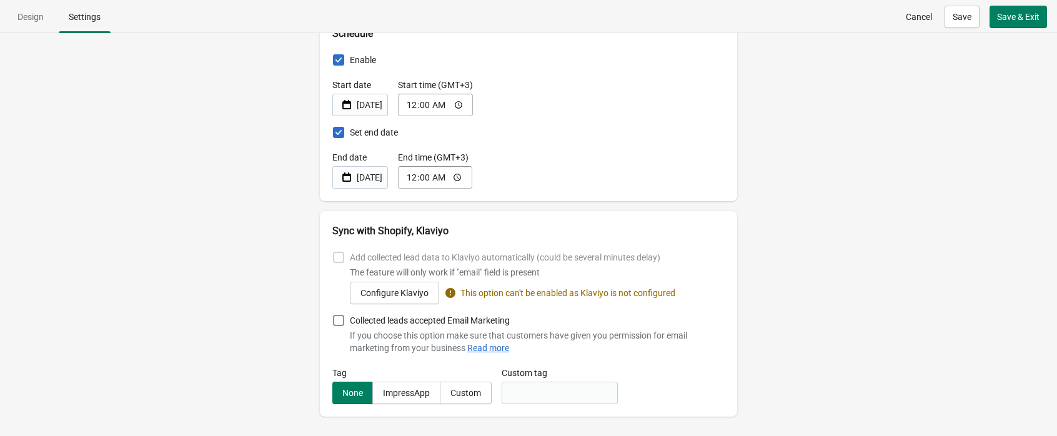
drag, startPoint x: 374, startPoint y: 176, endPoint x: 382, endPoint y: 180, distance: 8.9
click at [374, 176] on div "[DATE]" at bounding box center [370, 177] width 26 height 15
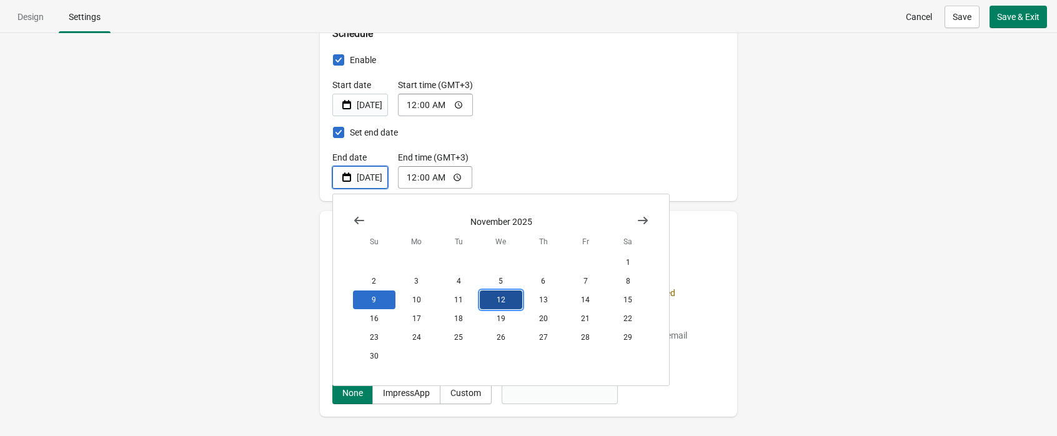
click at [496, 301] on button "12" at bounding box center [501, 300] width 42 height 19
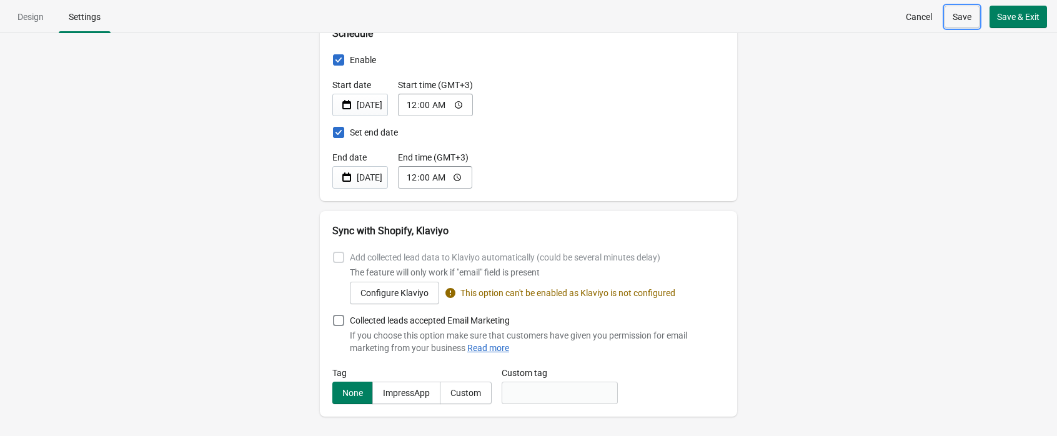
click at [916, 14] on span "Save" at bounding box center [962, 17] width 19 height 10
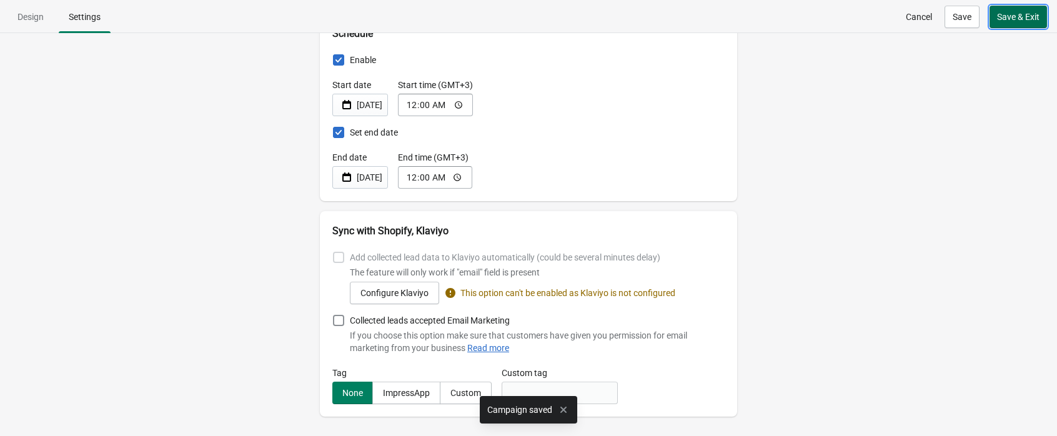
click at [916, 14] on span "Save & Exit" at bounding box center [1018, 17] width 42 height 10
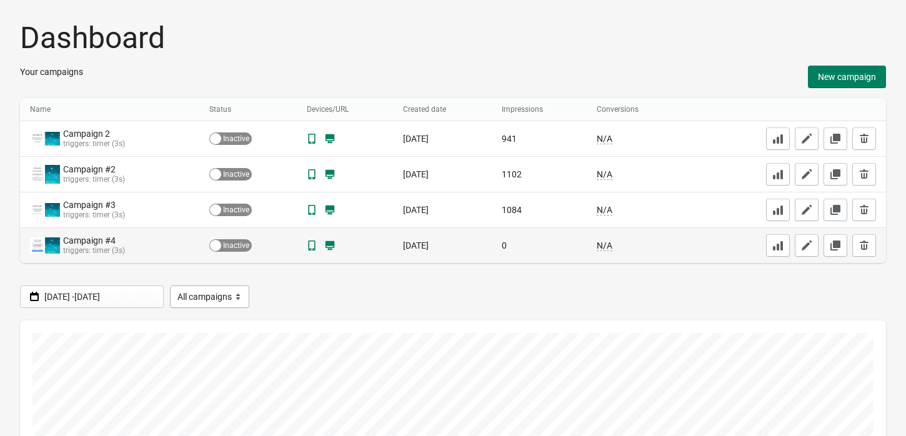
click at [228, 247] on div "Active Inactive" at bounding box center [230, 245] width 42 height 12
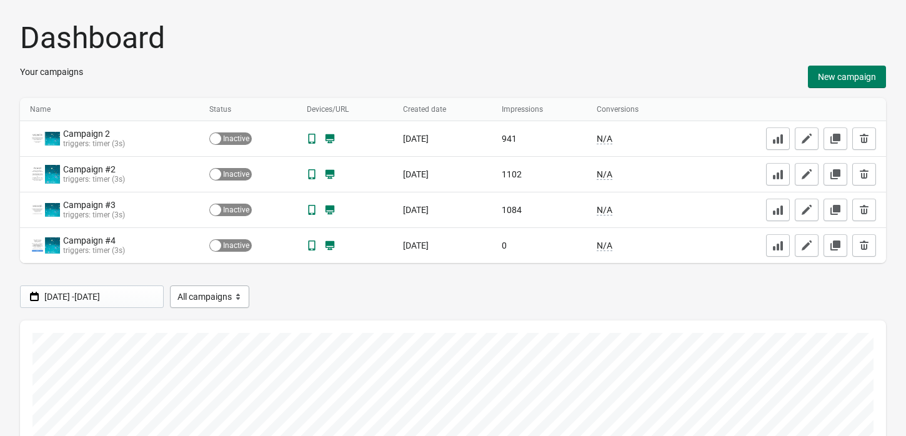
checkbox input "true"
